Goal: Use online tool/utility: Utilize a website feature to perform a specific function

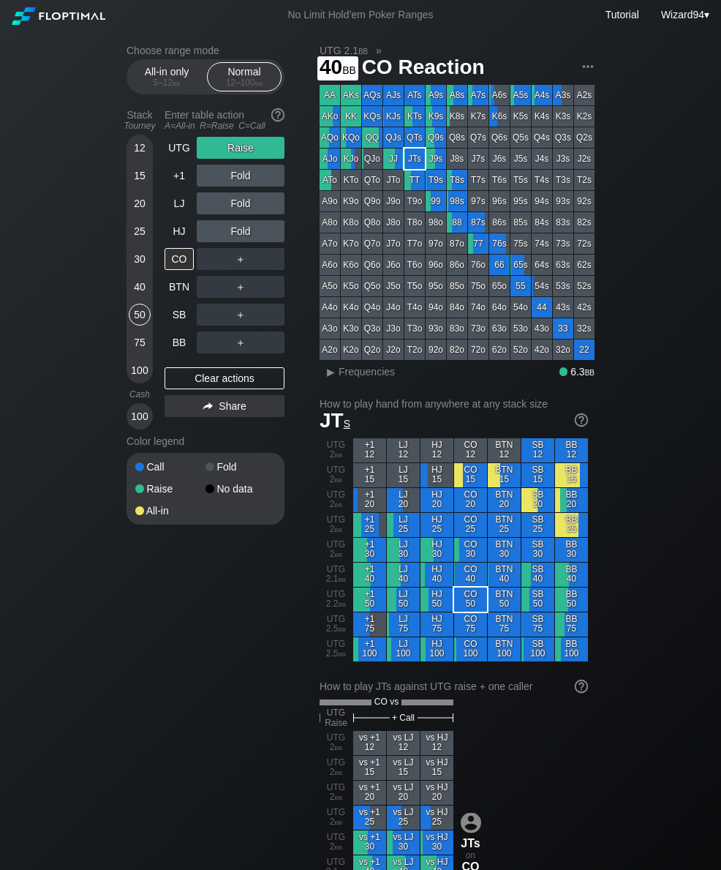
click at [138, 295] on div "40" at bounding box center [140, 287] width 22 height 22
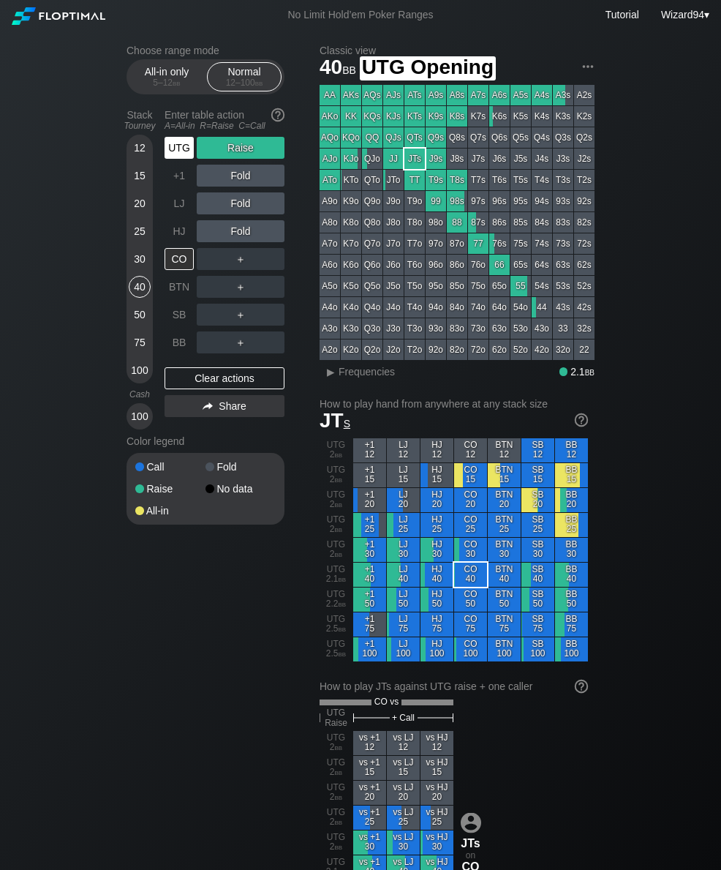
click at [173, 155] on div "UTG" at bounding box center [179, 148] width 29 height 22
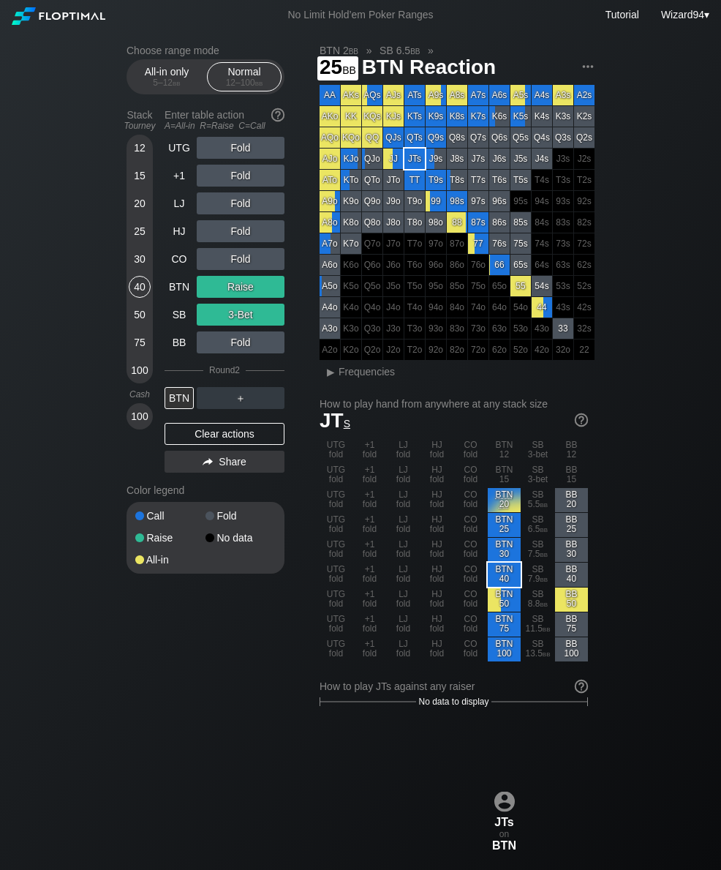
click at [132, 247] on div "25" at bounding box center [140, 234] width 22 height 28
click at [174, 298] on div "BTN" at bounding box center [179, 287] width 29 height 22
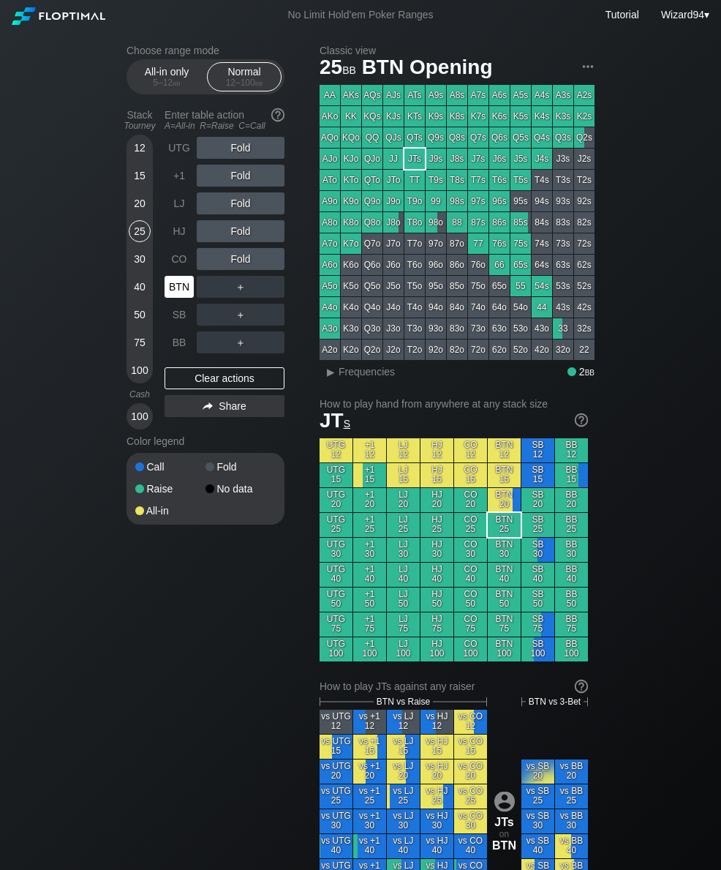
click at [165, 298] on div "BTN" at bounding box center [179, 287] width 29 height 22
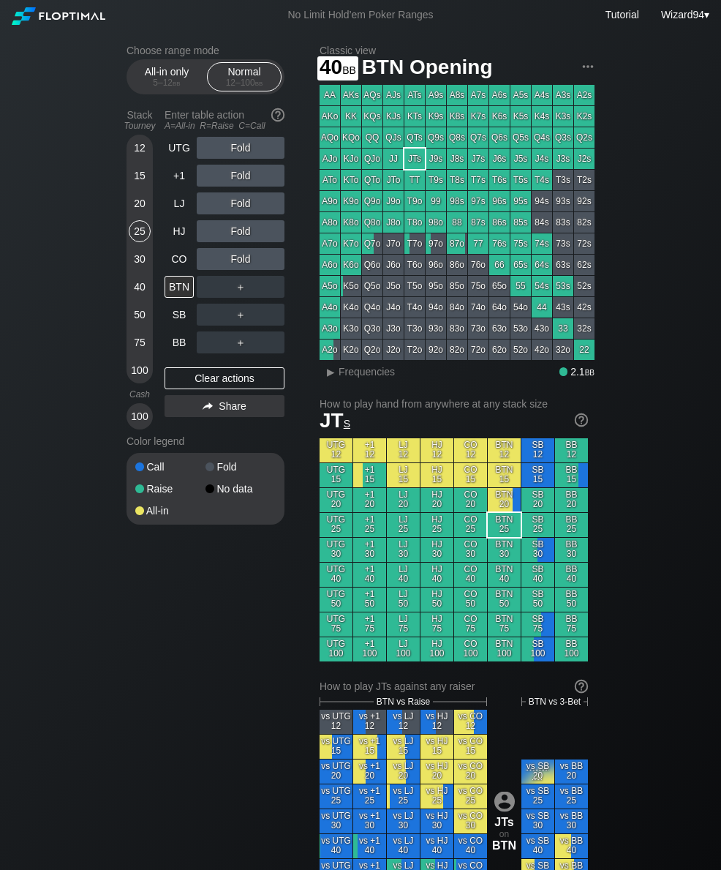
click at [135, 293] on div "40" at bounding box center [140, 287] width 22 height 22
click at [250, 212] on div "R ✕" at bounding box center [241, 203] width 29 height 22
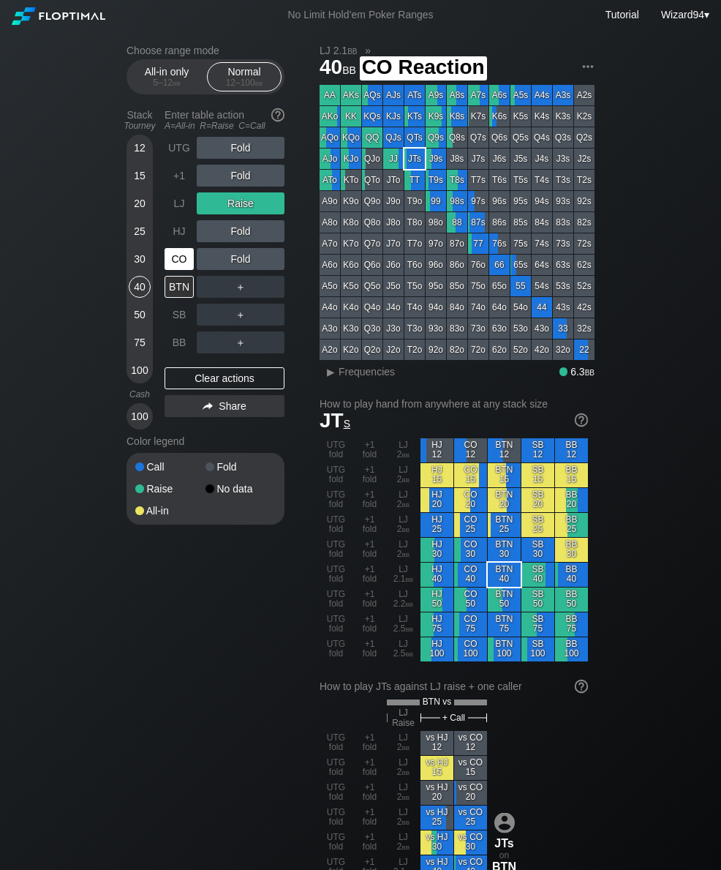
click at [183, 262] on div "CO" at bounding box center [179, 259] width 29 height 22
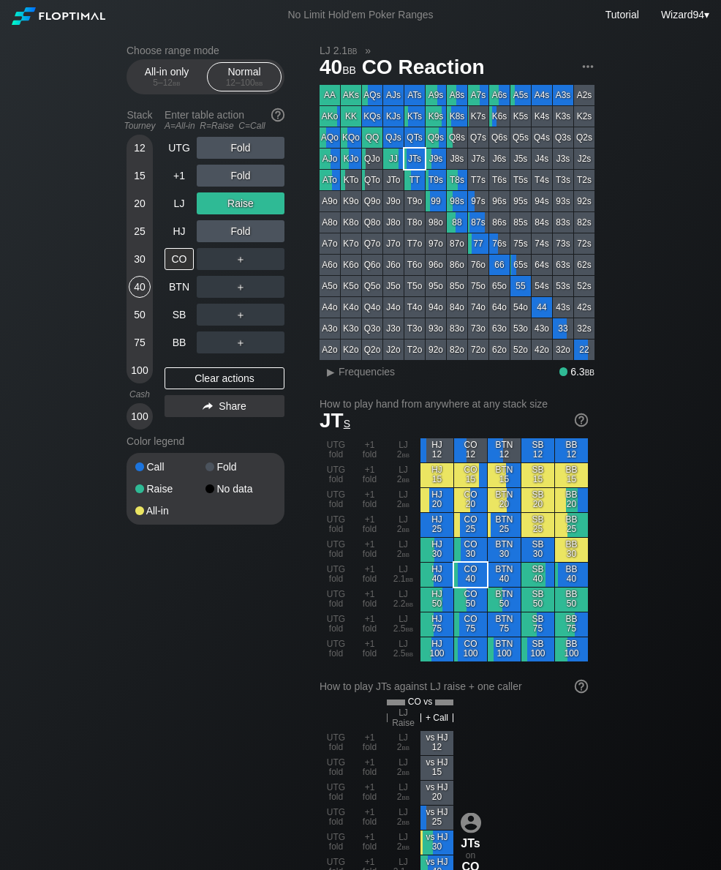
click at [141, 321] on div "50" at bounding box center [140, 315] width 22 height 22
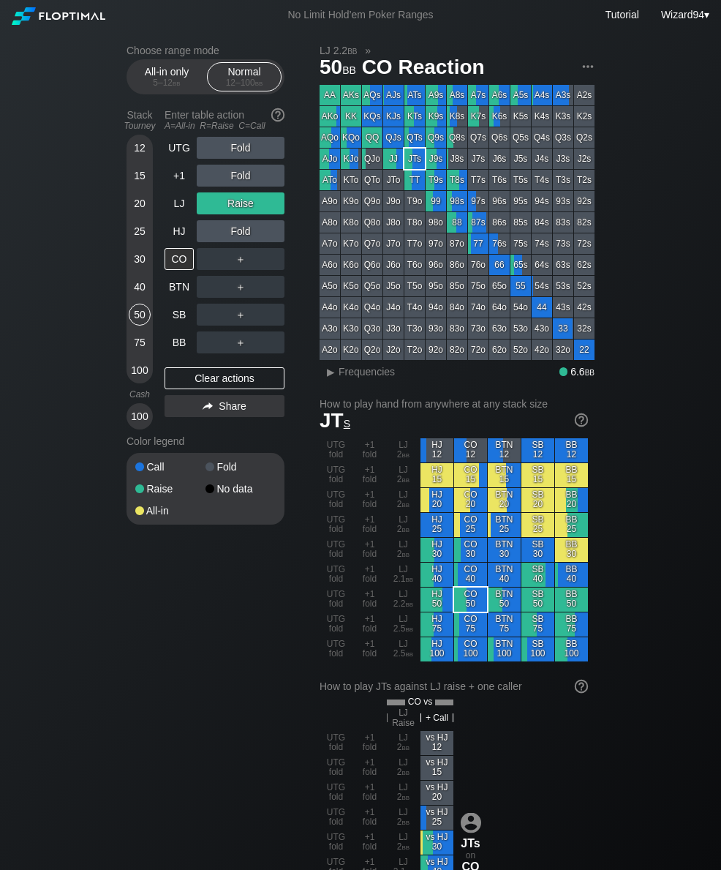
click at [183, 204] on div "LJ" at bounding box center [179, 203] width 29 height 22
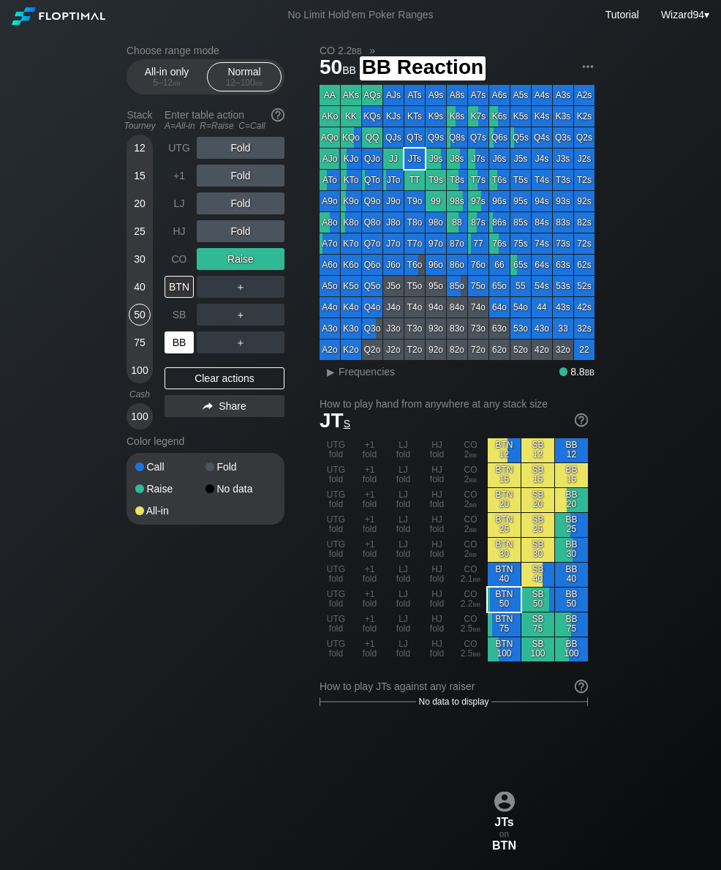
click at [174, 346] on div "BB" at bounding box center [179, 342] width 29 height 22
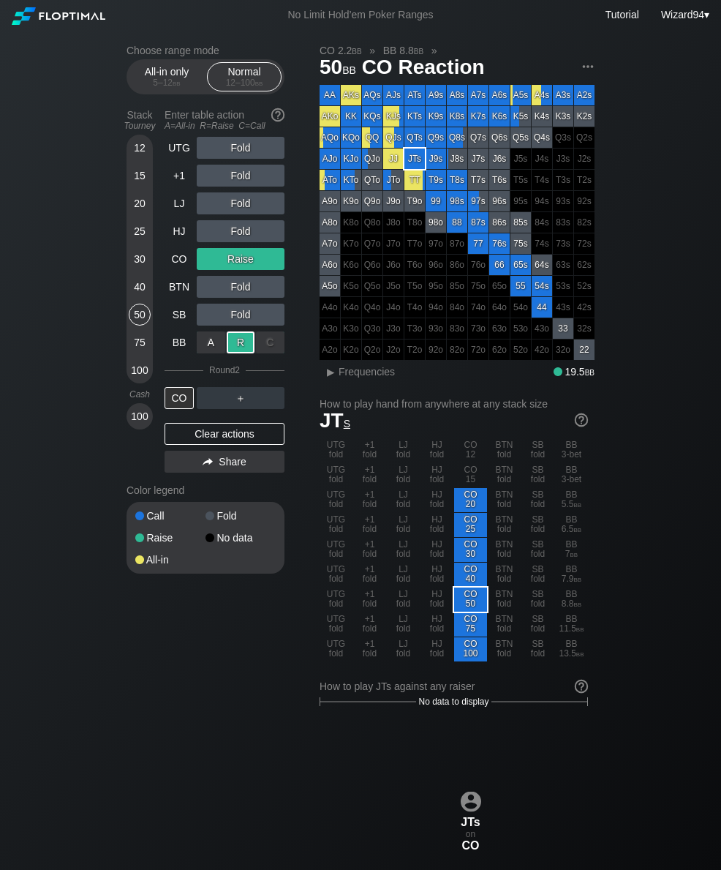
click at [204, 353] on div "A ✕" at bounding box center [211, 342] width 29 height 22
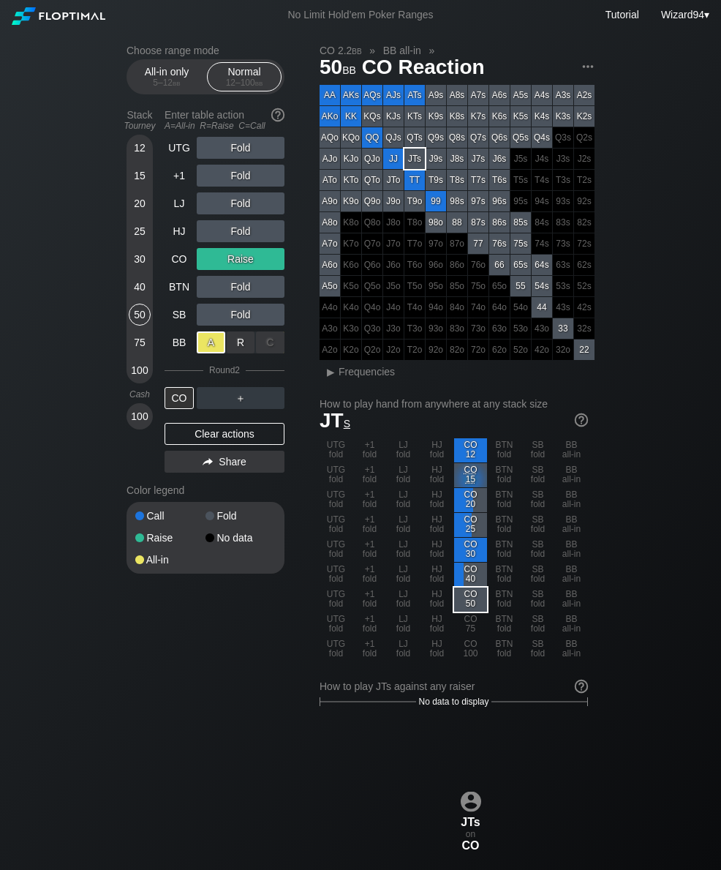
click at [238, 350] on div "R ✕" at bounding box center [241, 342] width 29 height 22
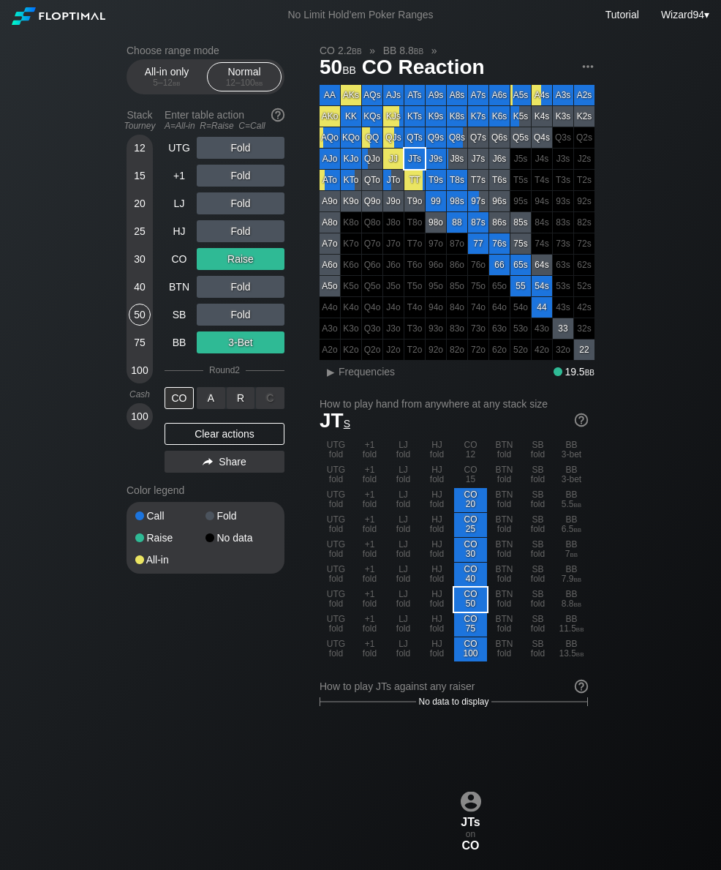
click at [206, 406] on div "A ✕" at bounding box center [211, 398] width 29 height 22
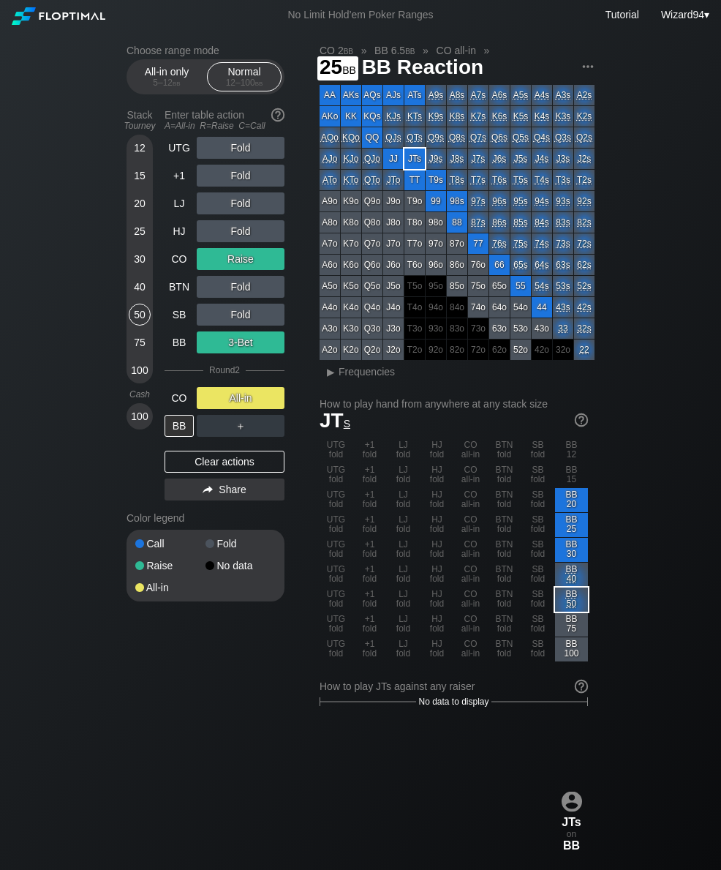
click at [134, 241] on div "25" at bounding box center [140, 231] width 22 height 22
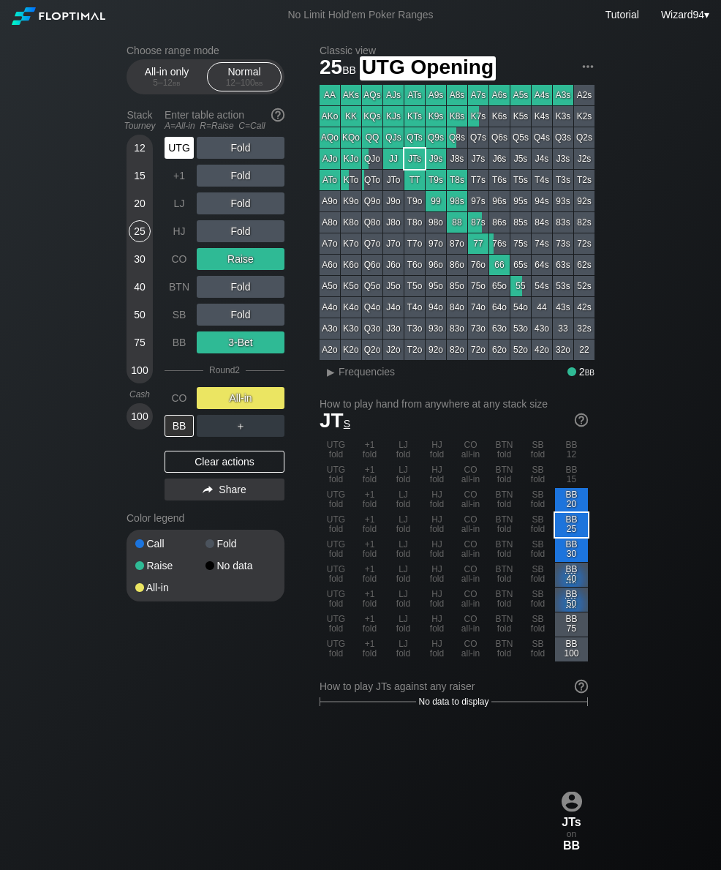
click at [176, 155] on div "UTG" at bounding box center [179, 148] width 29 height 22
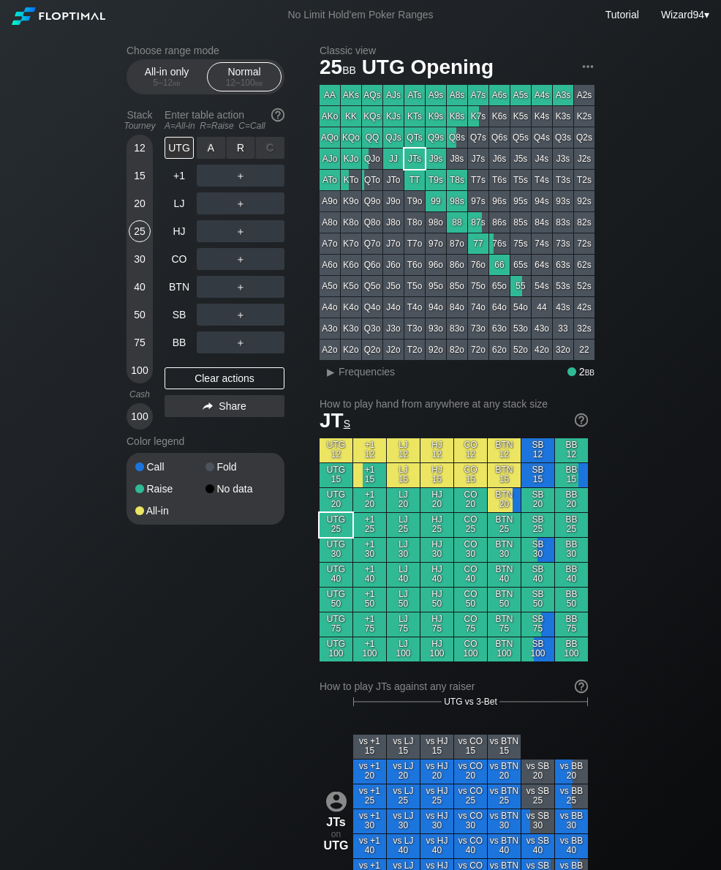
click at [241, 156] on div "R ✕" at bounding box center [241, 148] width 29 height 22
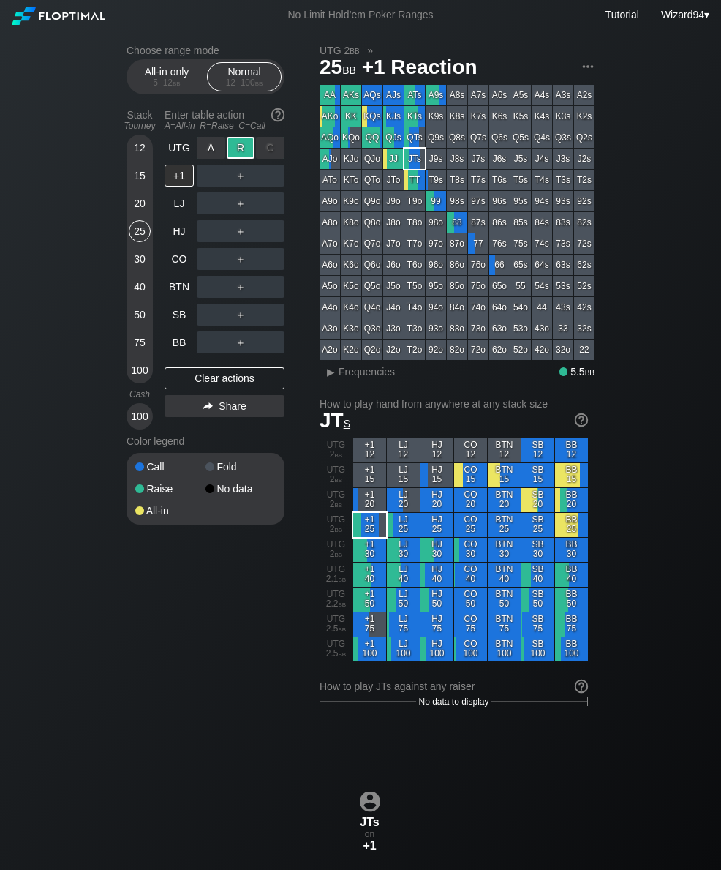
click at [178, 289] on div "BTN" at bounding box center [179, 287] width 29 height 22
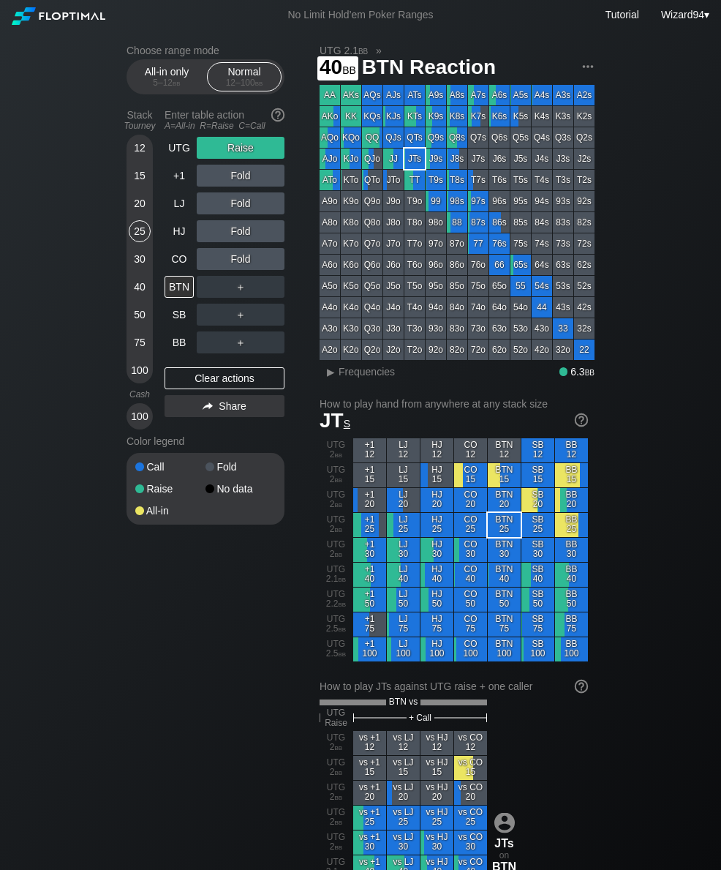
click at [138, 298] on div "40" at bounding box center [140, 287] width 22 height 22
click at [176, 159] on div "UTG" at bounding box center [179, 148] width 29 height 22
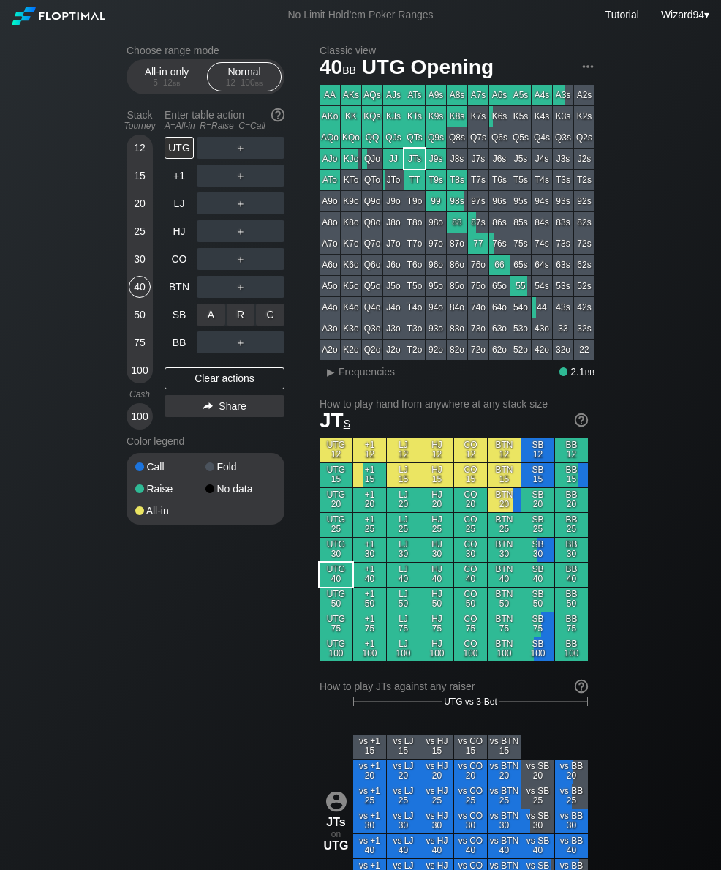
click at [230, 318] on div "R ✕" at bounding box center [241, 315] width 29 height 22
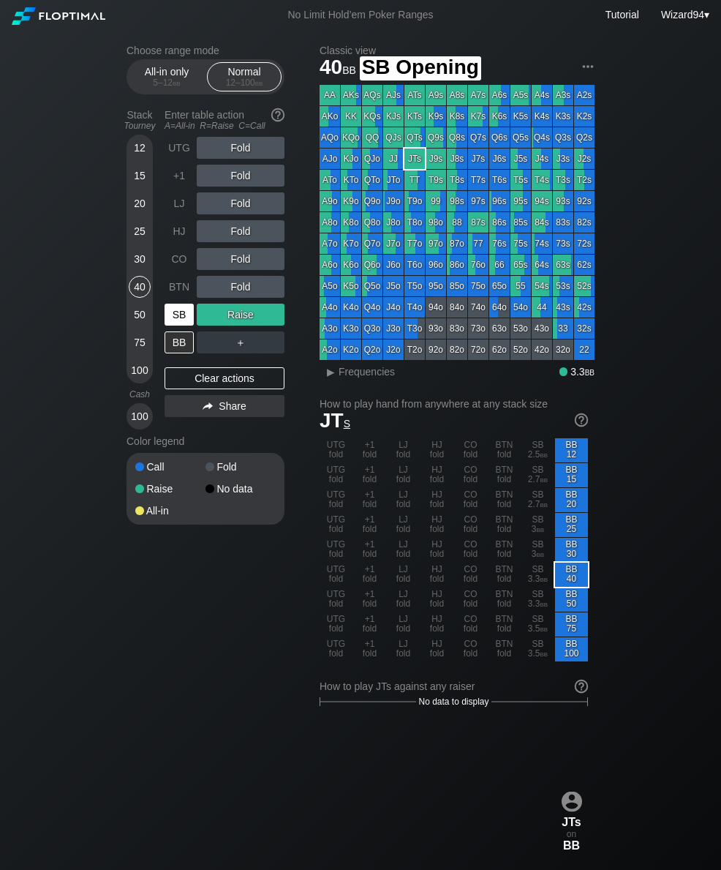
click at [181, 319] on div "SB" at bounding box center [179, 315] width 29 height 22
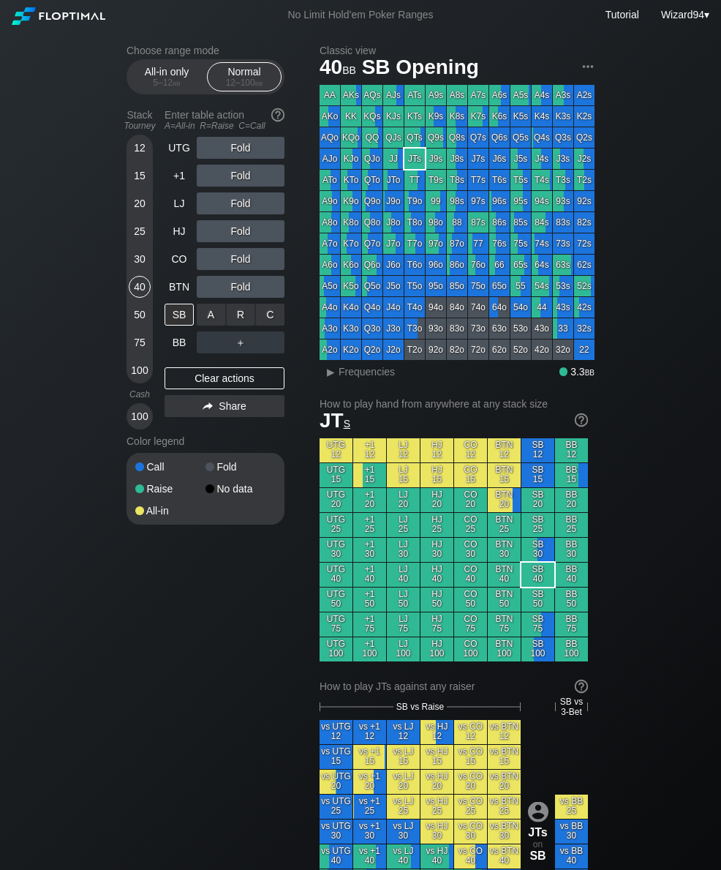
click at [261, 318] on div "C ✕" at bounding box center [270, 315] width 29 height 22
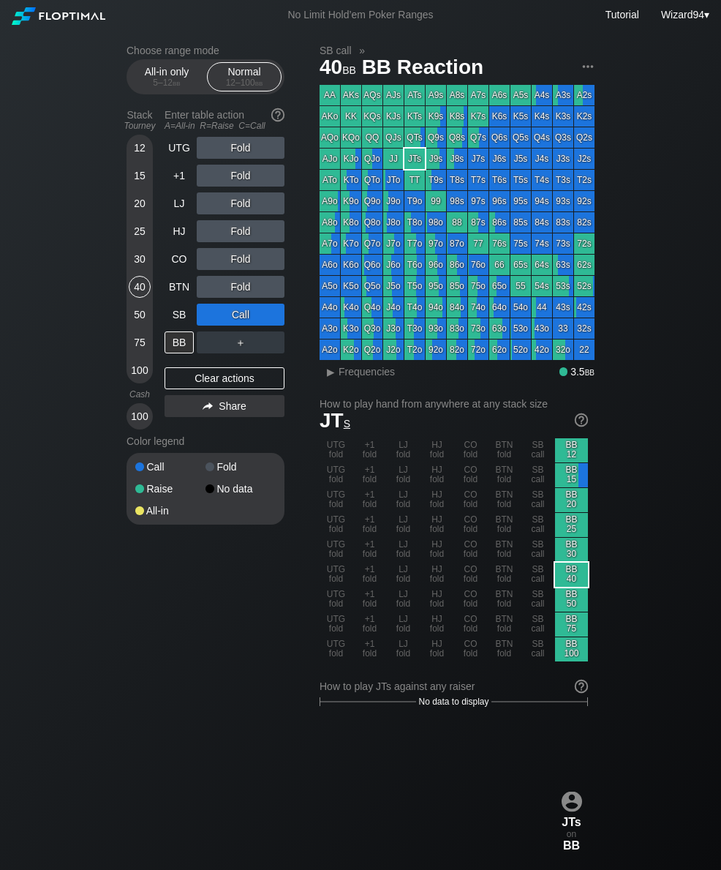
click at [178, 320] on div "SB" at bounding box center [179, 315] width 29 height 22
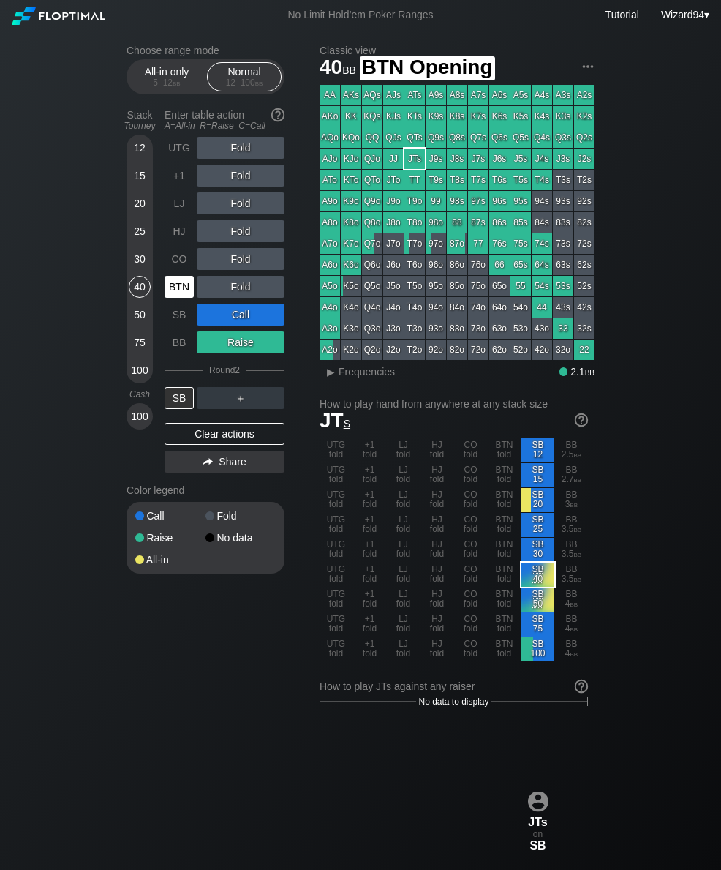
click at [173, 296] on div "BTN" at bounding box center [179, 287] width 29 height 22
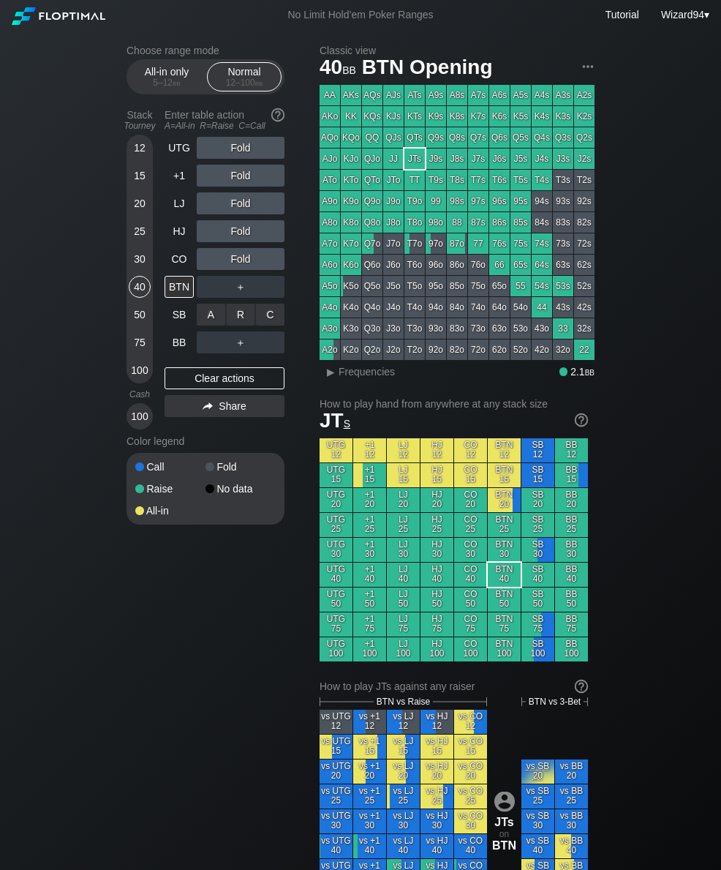
click at [276, 315] on div "C ✕" at bounding box center [270, 315] width 29 height 22
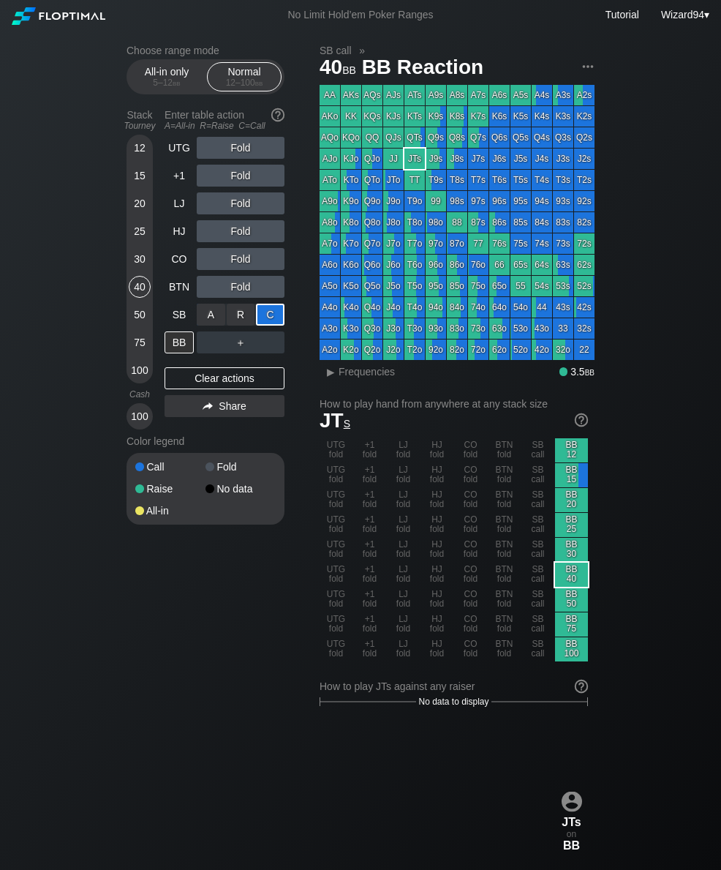
click at [135, 203] on div "20" at bounding box center [140, 203] width 22 height 22
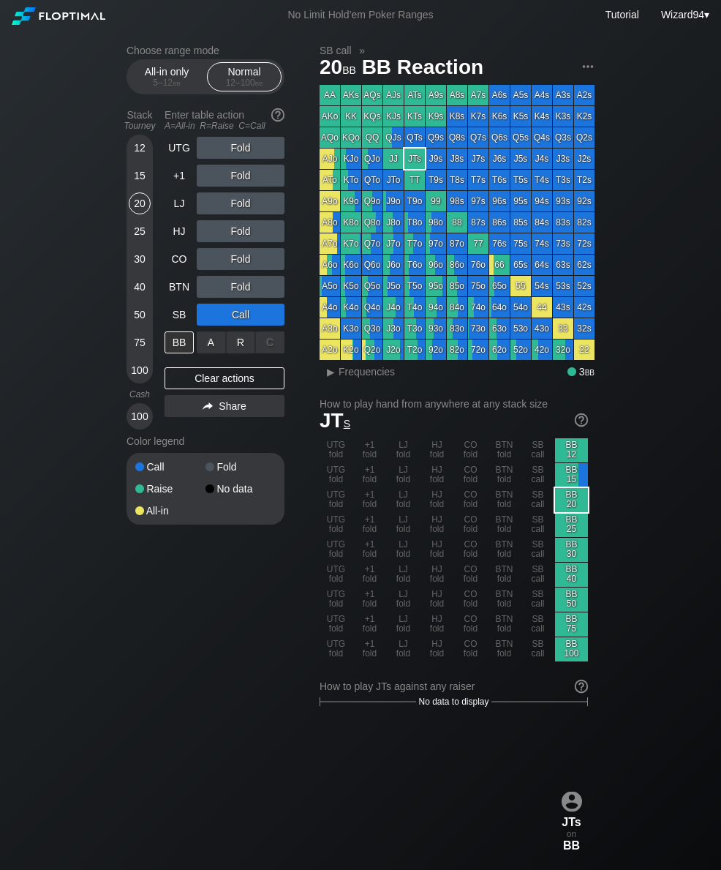
click at [243, 345] on div "R ✕" at bounding box center [241, 342] width 29 height 22
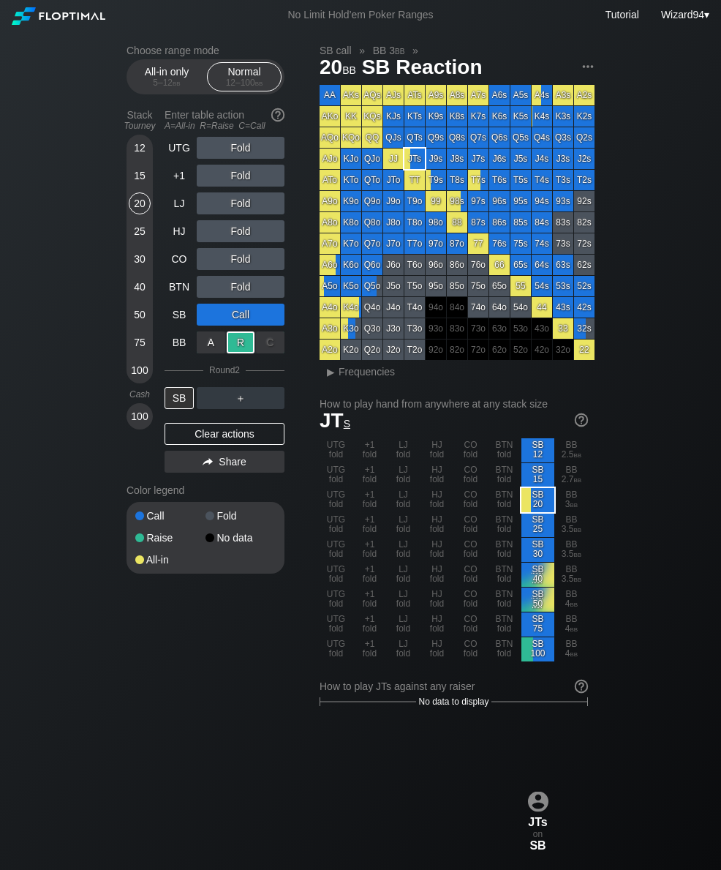
click at [177, 325] on div "SB" at bounding box center [179, 315] width 29 height 22
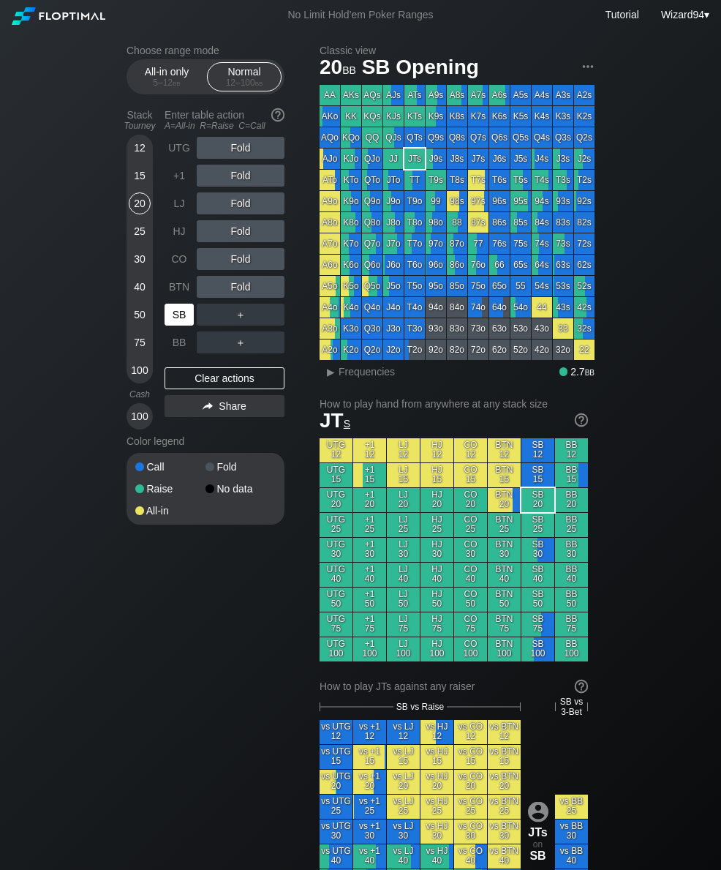
click at [176, 324] on div "SB" at bounding box center [179, 315] width 29 height 22
click at [174, 325] on div "SB" at bounding box center [179, 315] width 29 height 22
click at [138, 269] on div "30" at bounding box center [140, 259] width 22 height 22
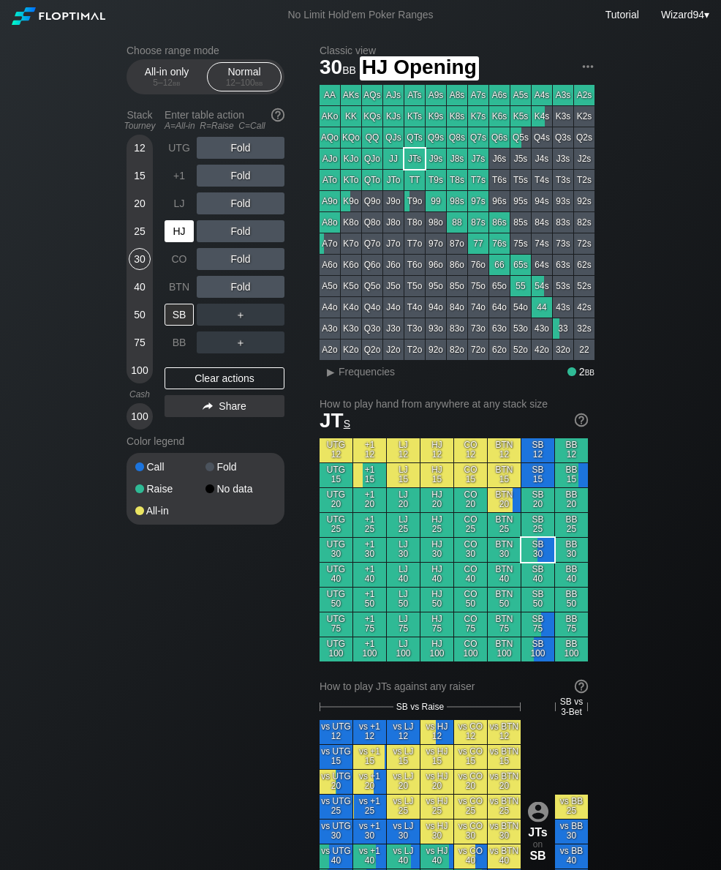
click at [168, 239] on div "HJ" at bounding box center [179, 231] width 29 height 22
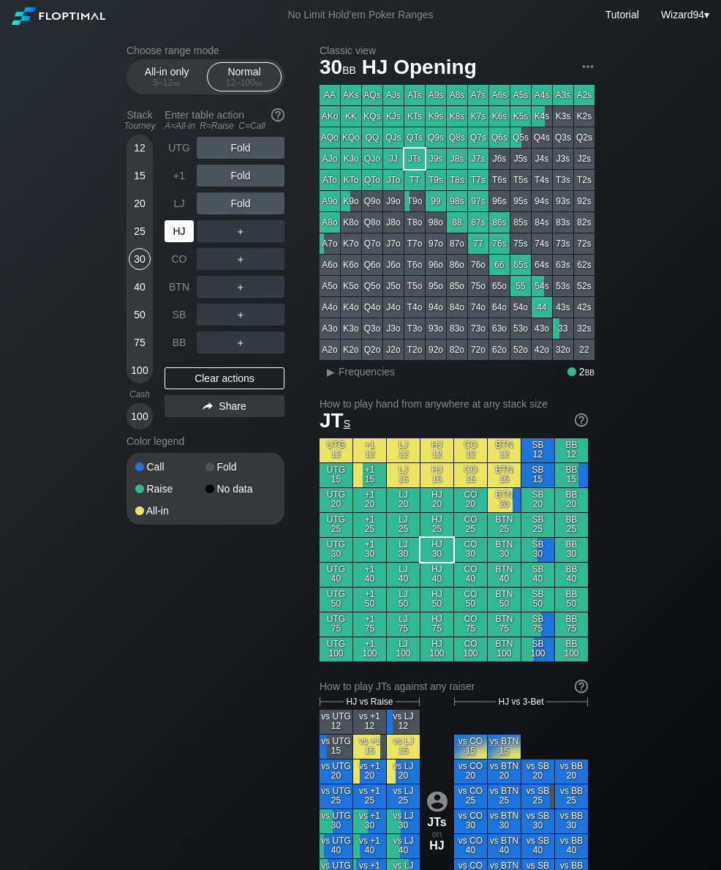
click at [133, 294] on div "40" at bounding box center [140, 287] width 22 height 22
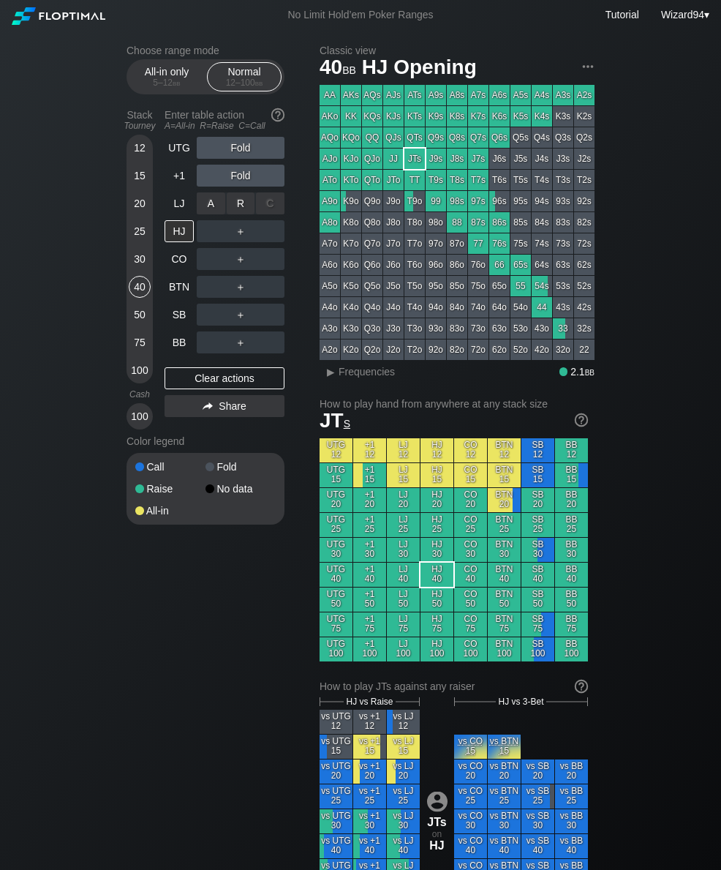
click at [237, 214] on div "R ✕" at bounding box center [241, 203] width 29 height 22
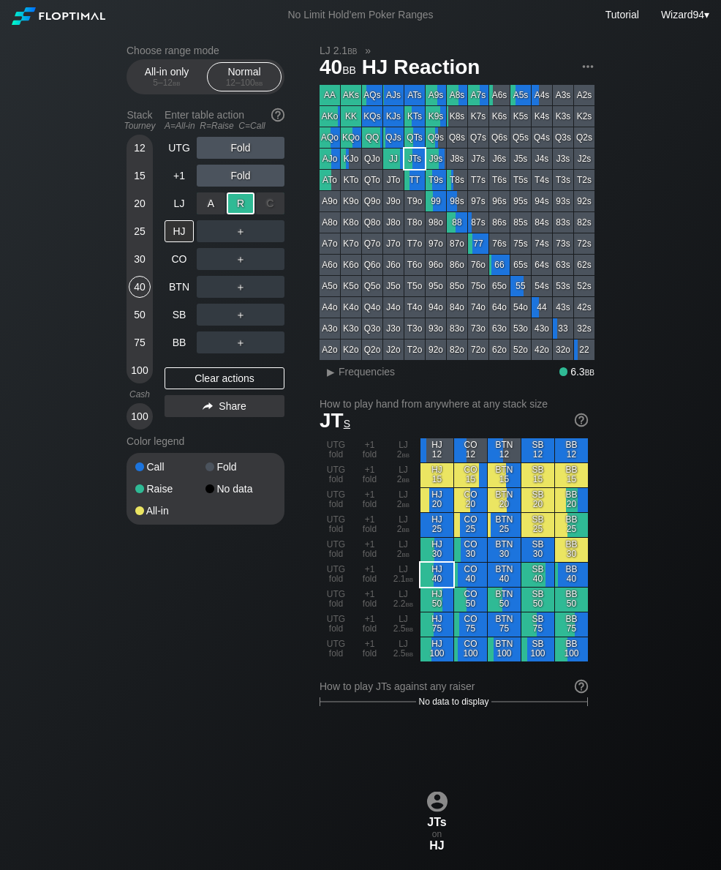
click at [174, 343] on div "BB" at bounding box center [179, 342] width 29 height 22
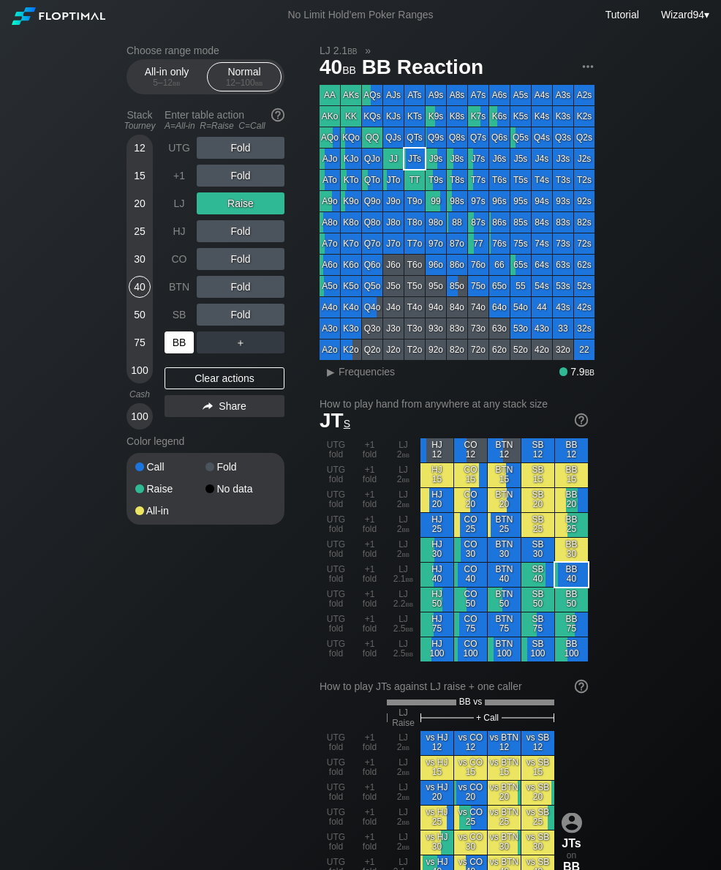
click at [140, 236] on div "25" at bounding box center [140, 231] width 22 height 22
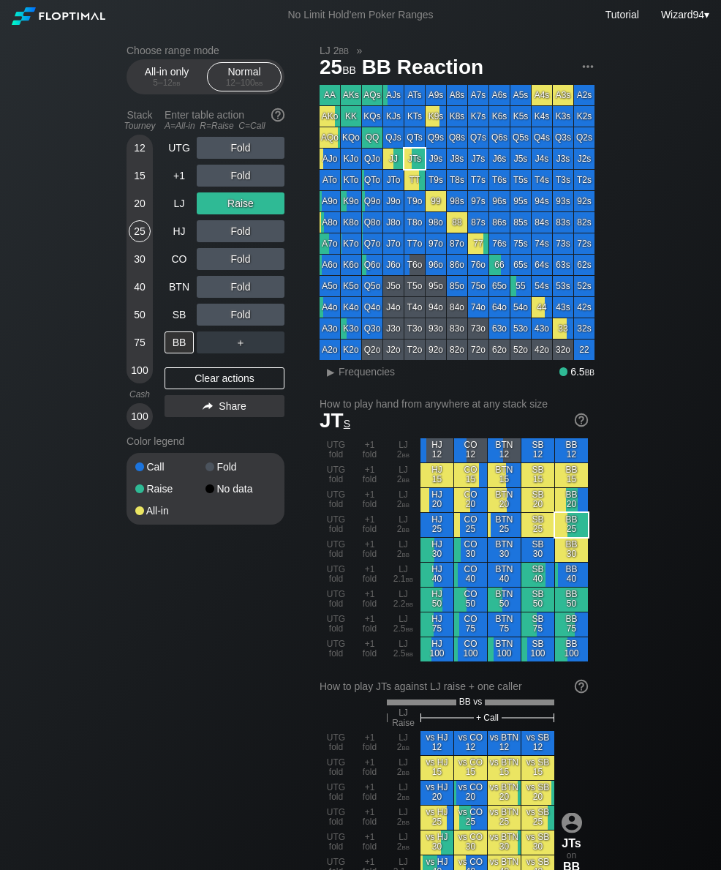
click at [141, 248] on div "25" at bounding box center [140, 234] width 22 height 28
click at [185, 210] on div "LJ" at bounding box center [179, 203] width 29 height 22
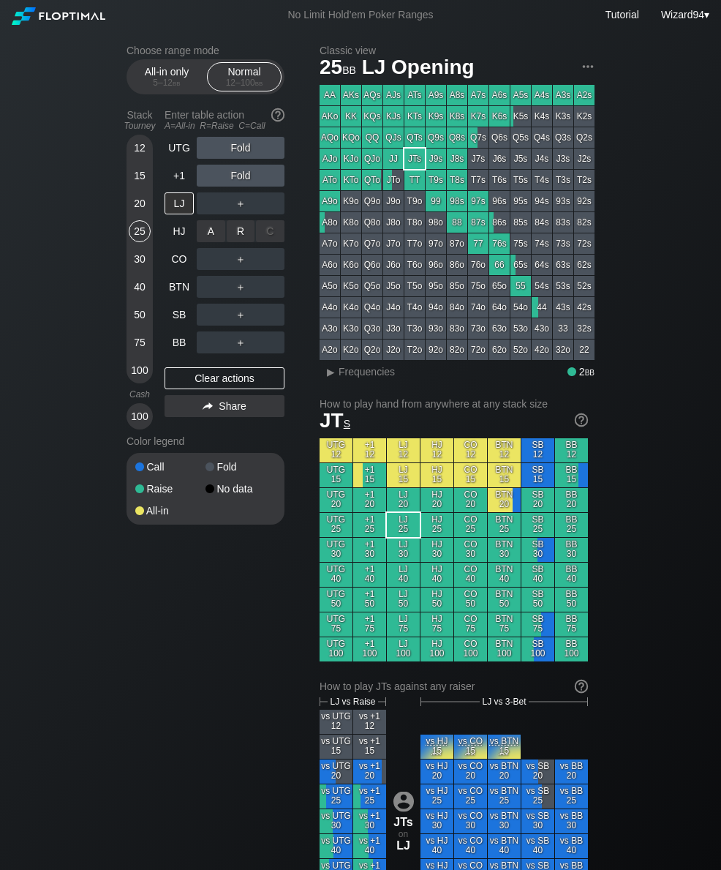
click at [239, 233] on div "R ✕" at bounding box center [241, 231] width 29 height 22
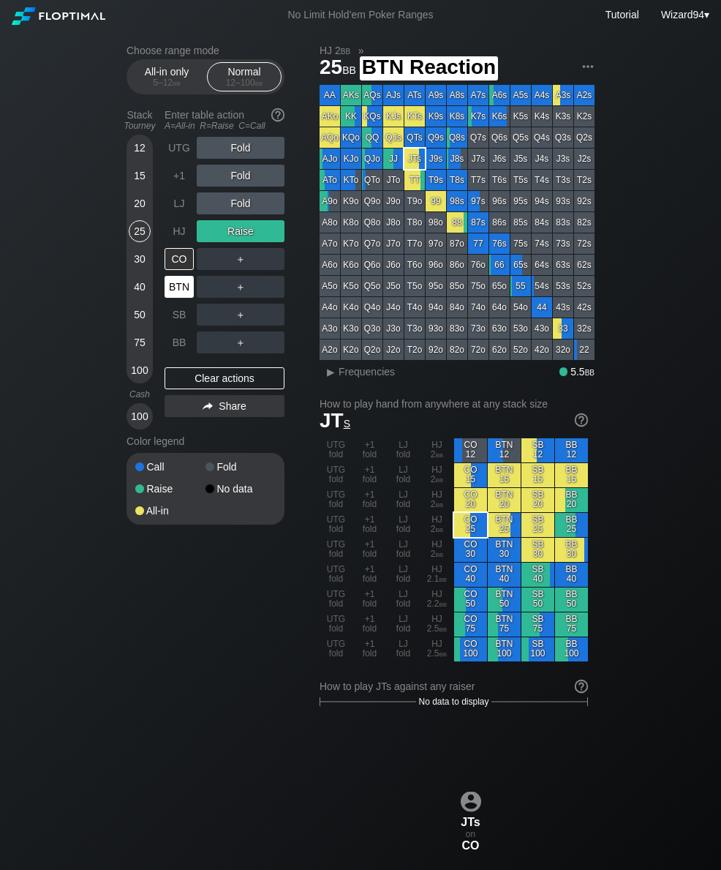
click at [182, 292] on div "BTN" at bounding box center [179, 287] width 29 height 22
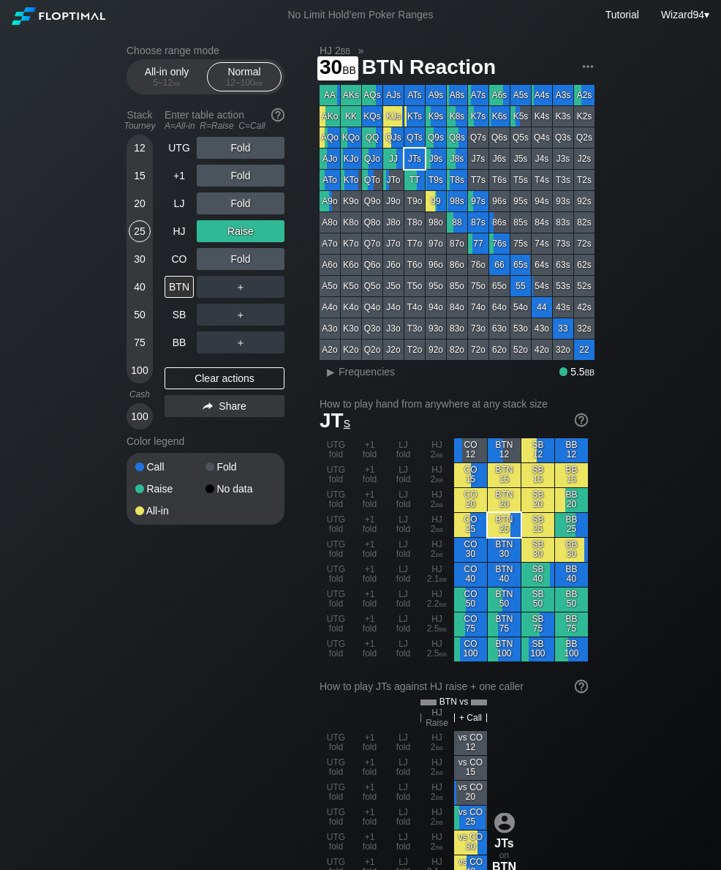
click at [138, 266] on div "30" at bounding box center [140, 259] width 22 height 22
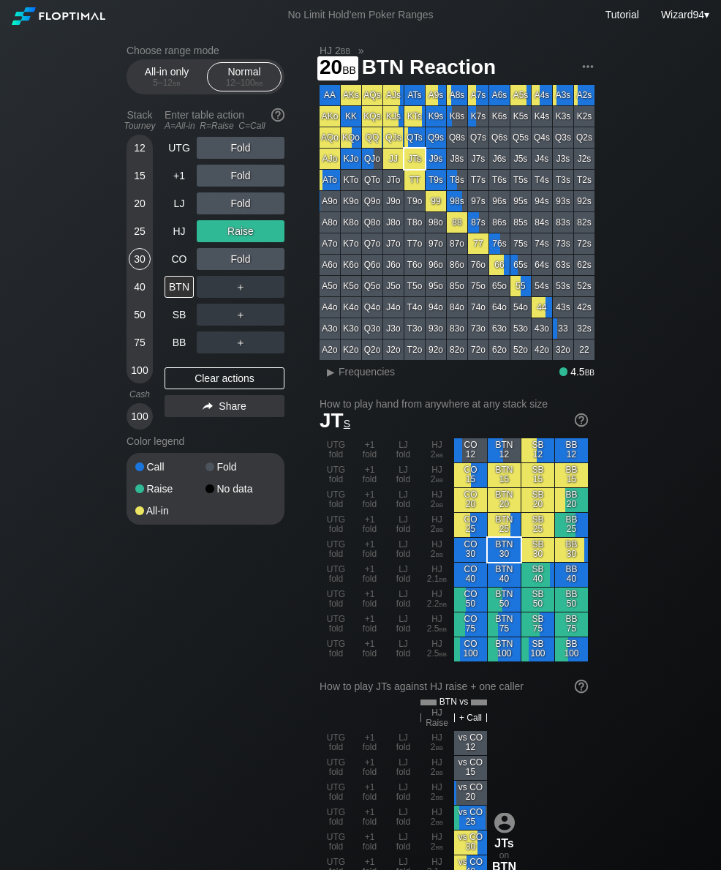
click at [141, 214] on div "20" at bounding box center [140, 203] width 22 height 22
click at [178, 214] on div "LJ" at bounding box center [179, 203] width 29 height 22
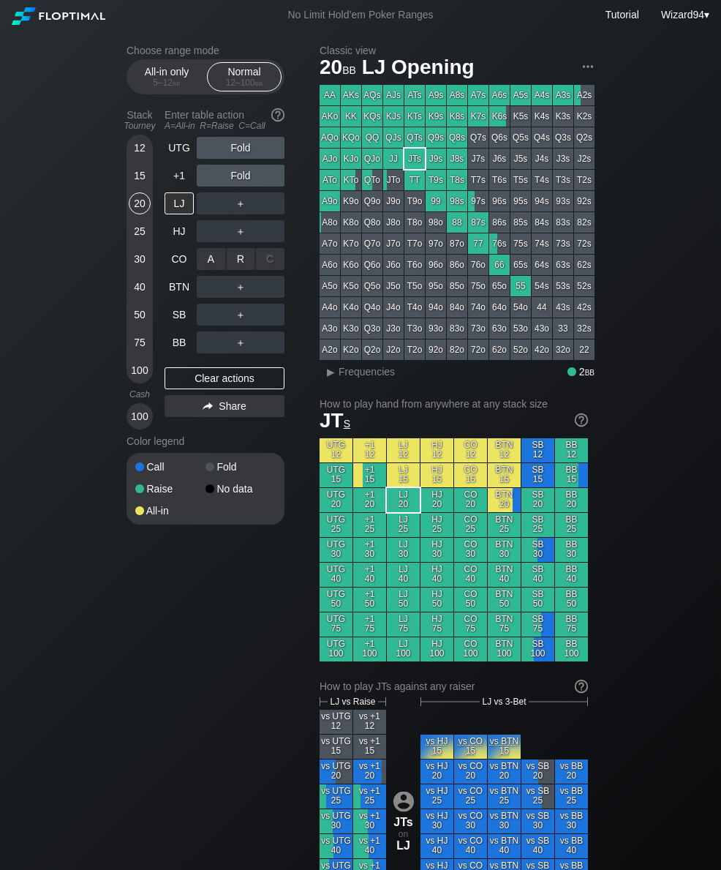
click at [238, 263] on div "R ✕" at bounding box center [241, 259] width 29 height 22
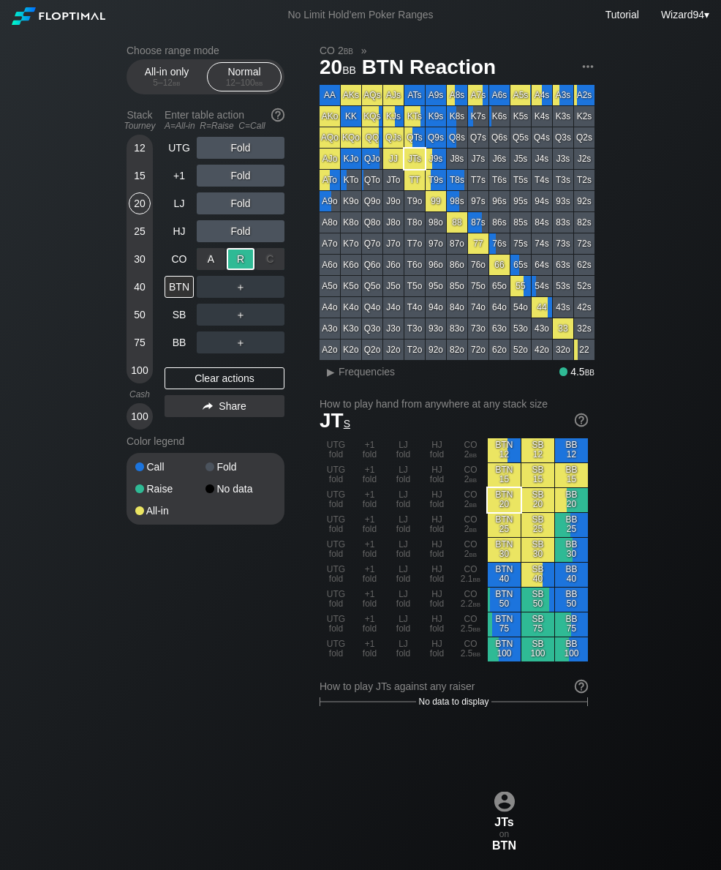
click at [132, 248] on div "25" at bounding box center [140, 234] width 22 height 28
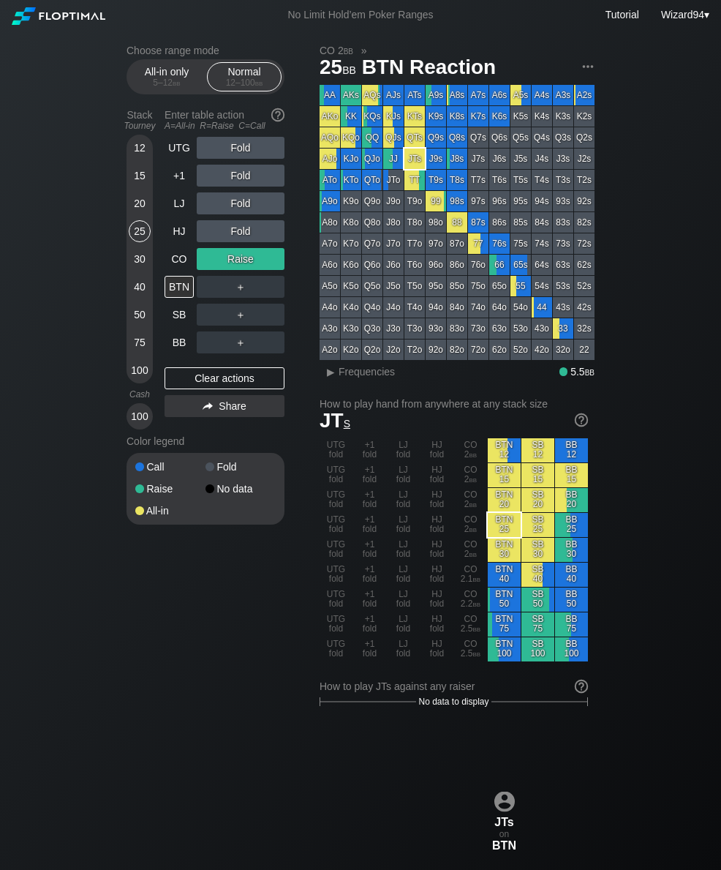
click at [176, 260] on div "CO" at bounding box center [179, 259] width 29 height 22
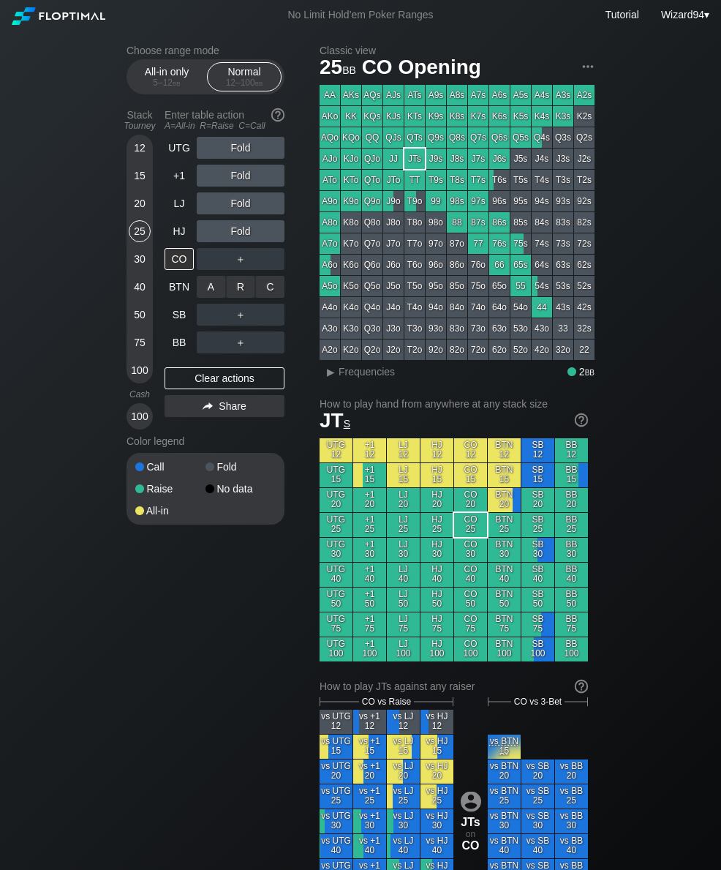
click at [239, 295] on div "R ✕" at bounding box center [241, 287] width 29 height 22
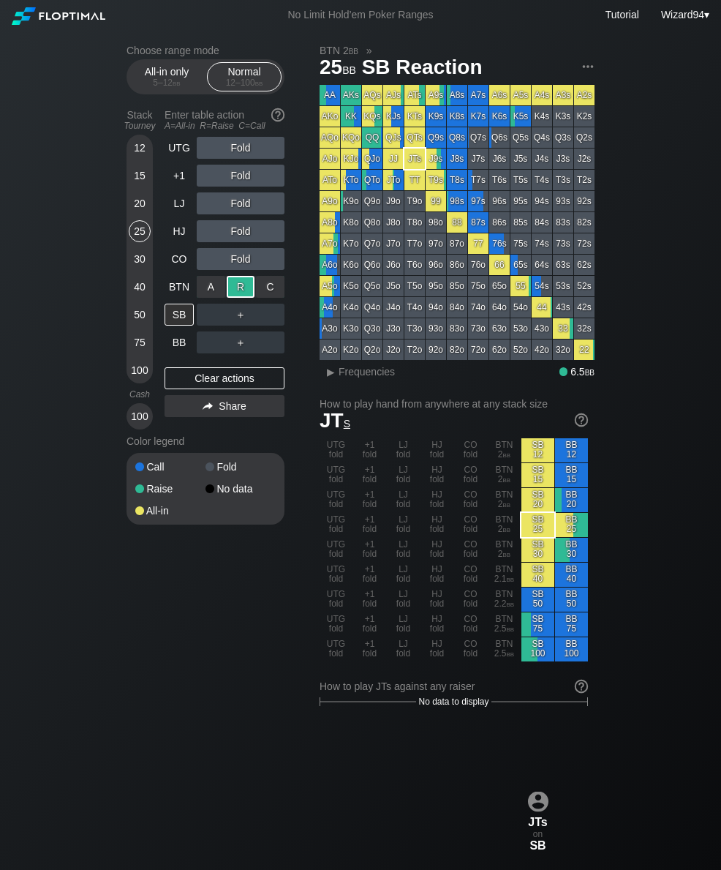
click at [181, 270] on div "CO" at bounding box center [179, 259] width 29 height 22
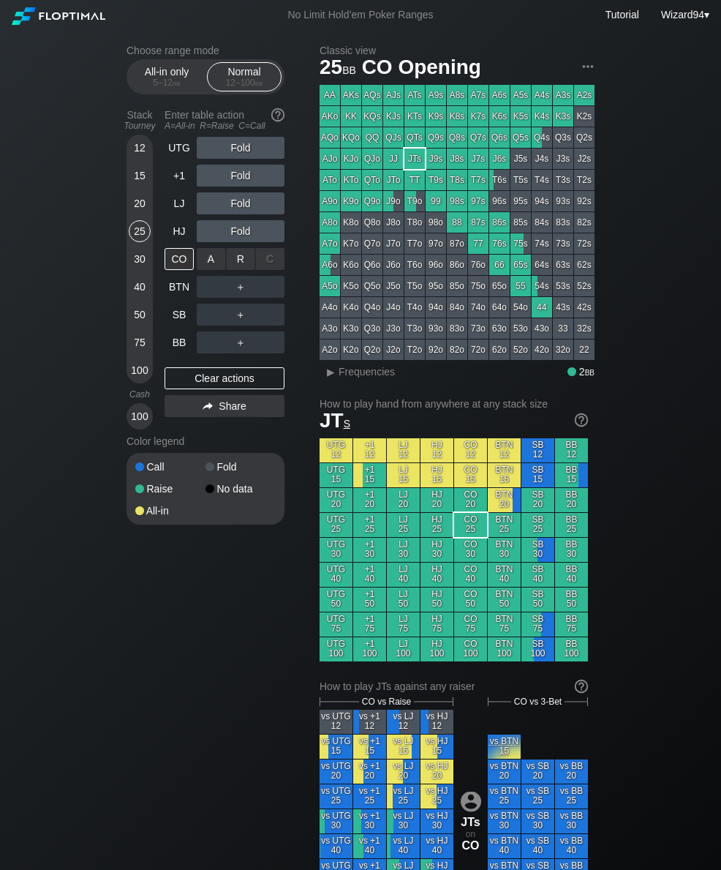
click at [244, 269] on div "R ✕" at bounding box center [241, 259] width 29 height 22
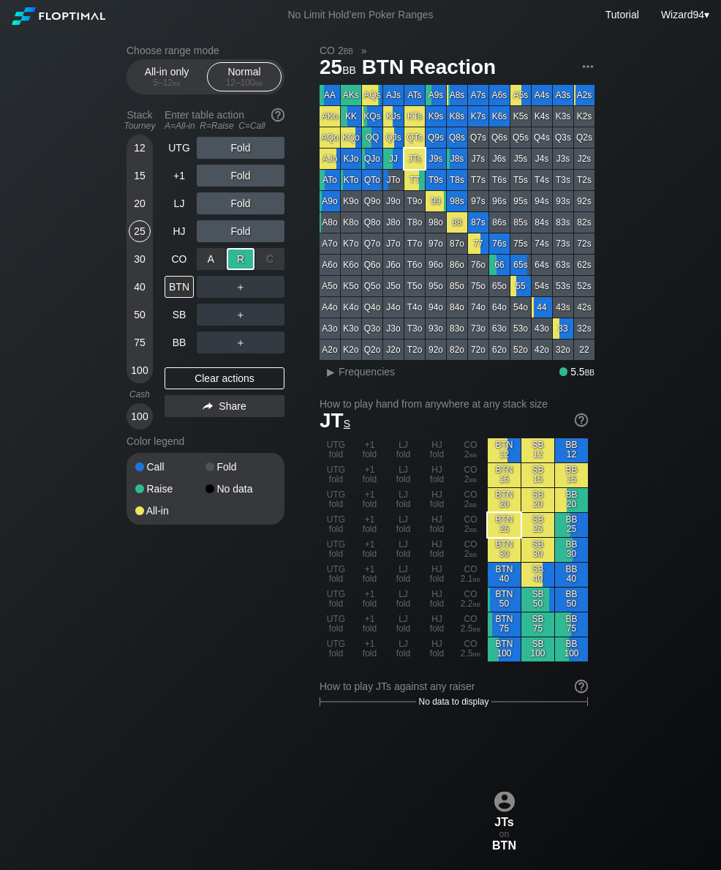
click at [177, 321] on div "SB" at bounding box center [179, 315] width 29 height 22
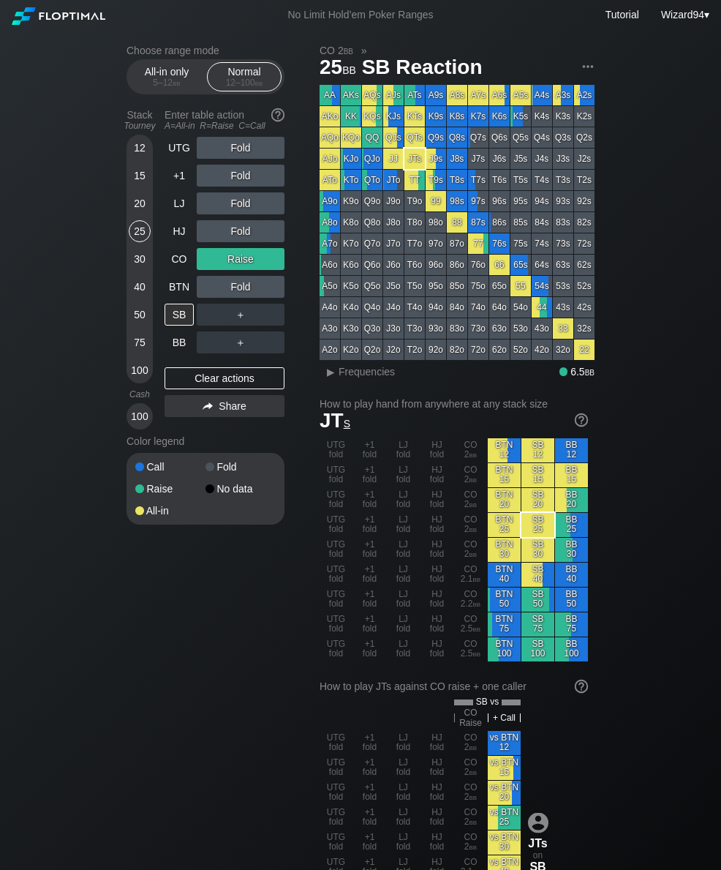
click at [142, 220] on div "20" at bounding box center [140, 206] width 22 height 28
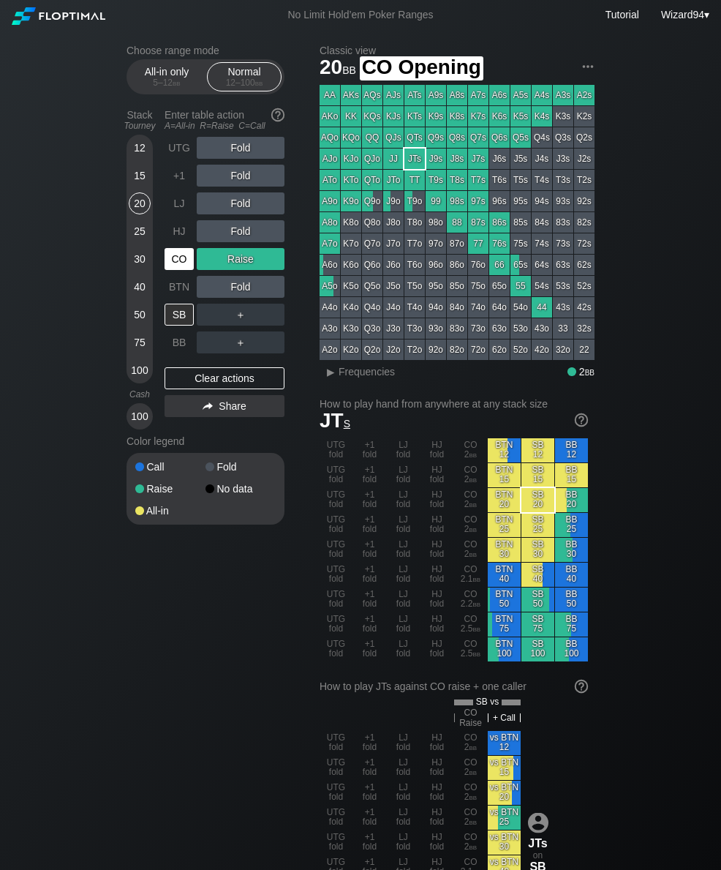
click at [186, 270] on div "CO" at bounding box center [179, 259] width 29 height 22
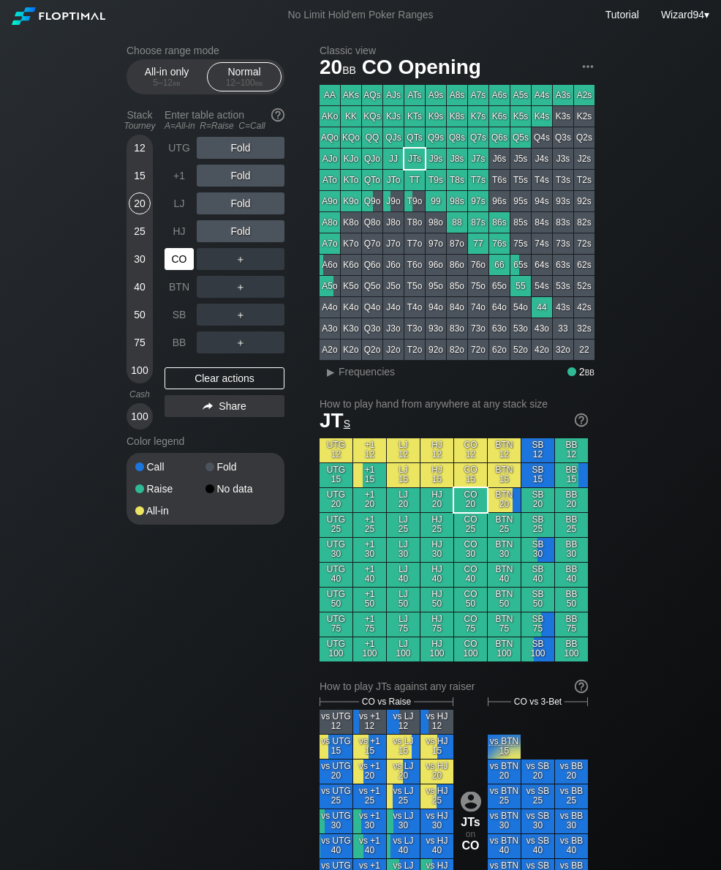
click at [183, 269] on div "CO" at bounding box center [179, 259] width 29 height 22
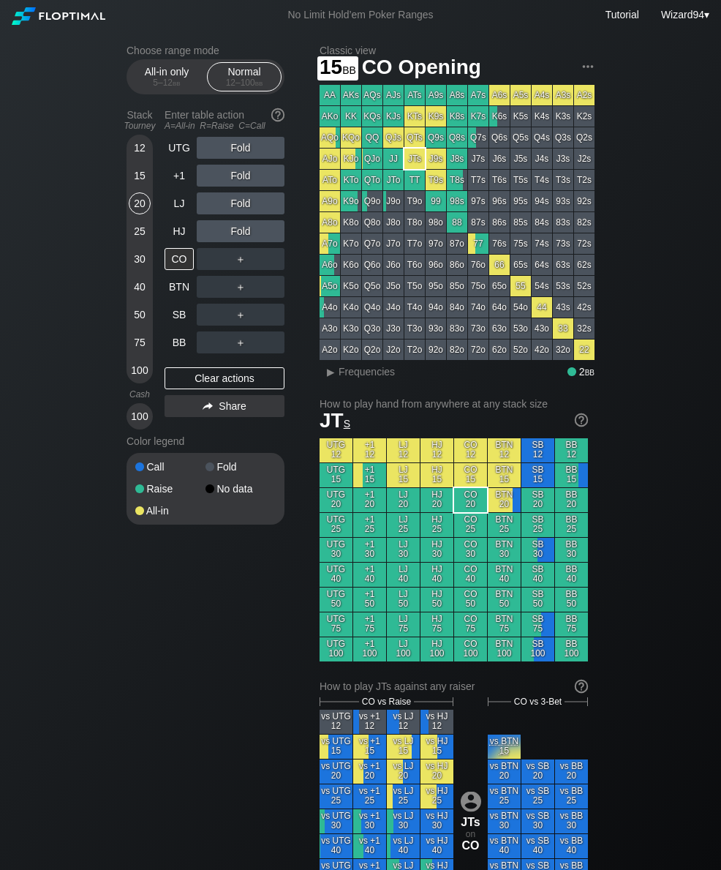
click at [132, 174] on div "15" at bounding box center [140, 176] width 22 height 22
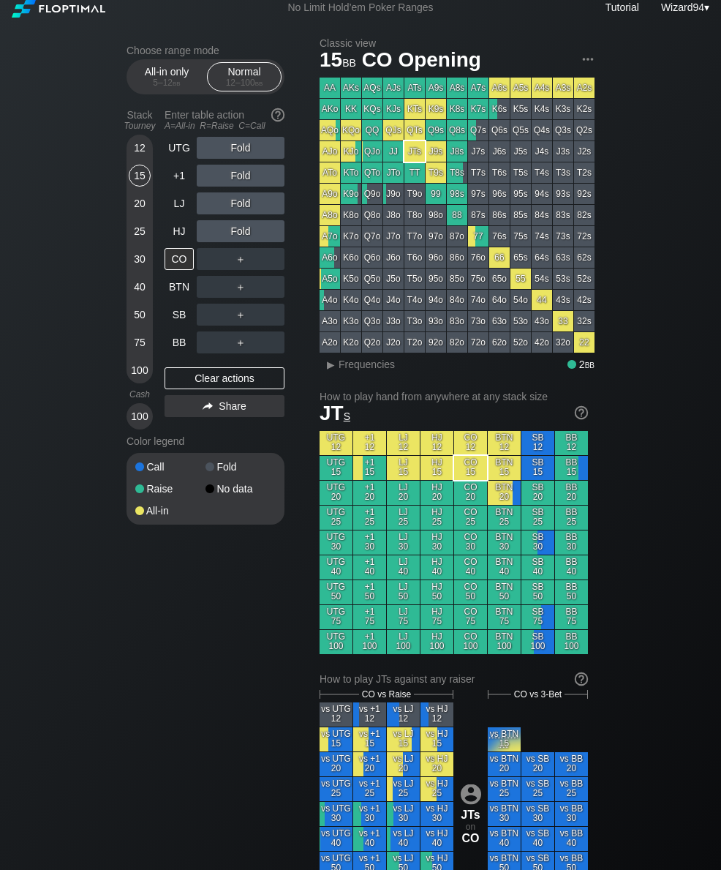
scroll to position [8, 0]
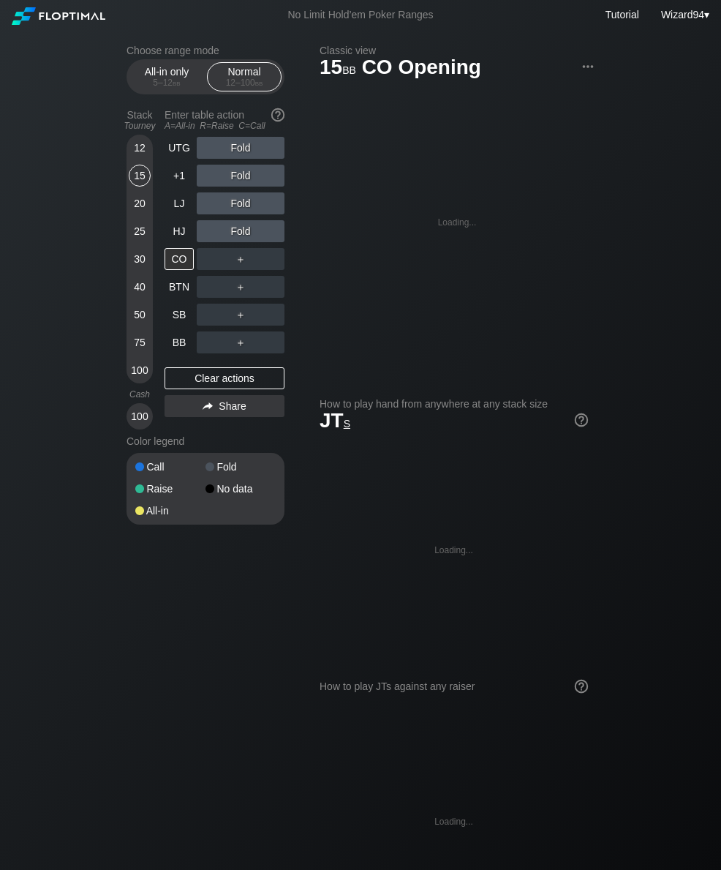
scroll to position [8, 0]
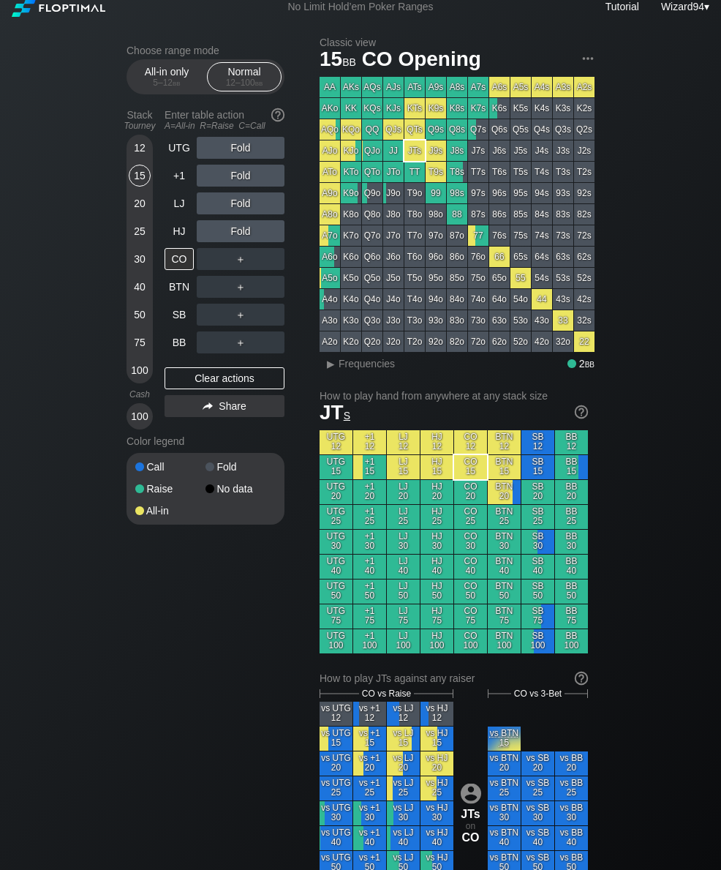
click at [157, 91] on div "All-in only 5 – 12 bb" at bounding box center [166, 77] width 67 height 28
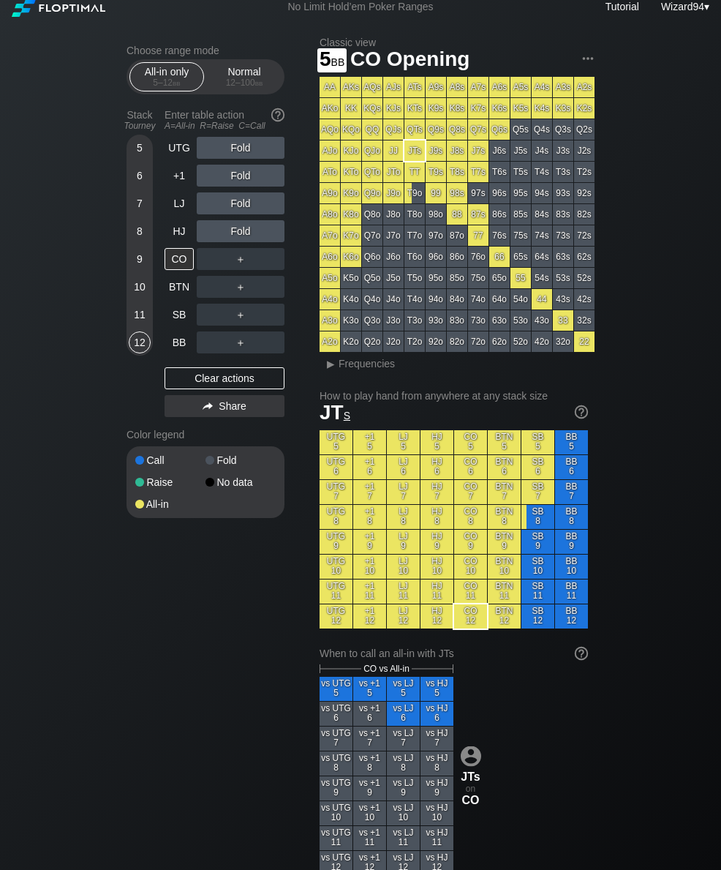
click at [138, 156] on div "5" at bounding box center [140, 148] width 22 height 22
click at [179, 185] on div "+1" at bounding box center [179, 176] width 29 height 22
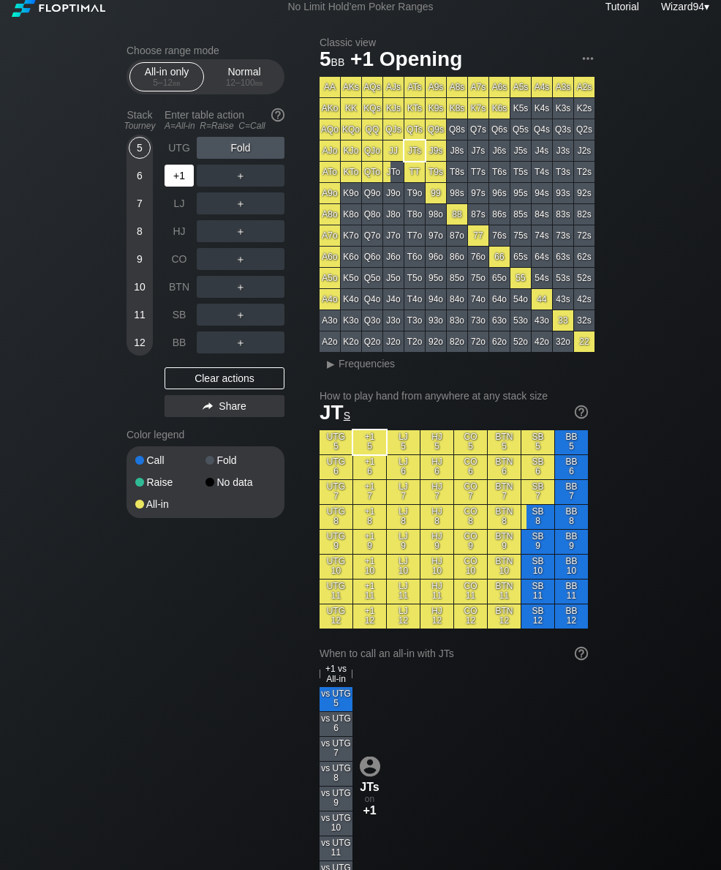
click at [179, 185] on div "+1" at bounding box center [179, 176] width 29 height 22
click at [179, 225] on div "HJ" at bounding box center [181, 231] width 32 height 28
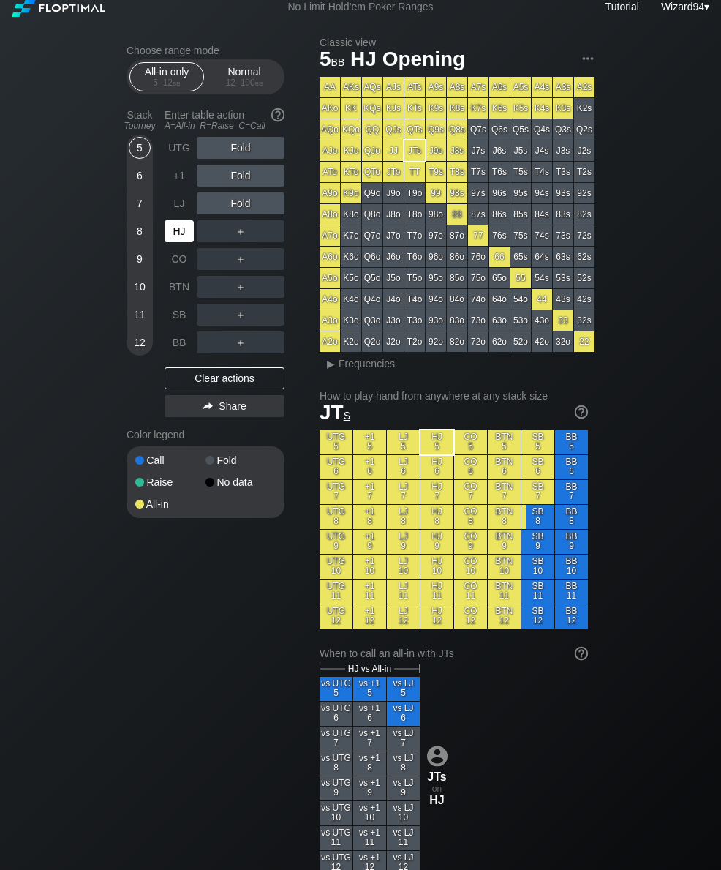
click at [180, 226] on div "HJ" at bounding box center [179, 231] width 29 height 22
